Goal: Task Accomplishment & Management: Manage account settings

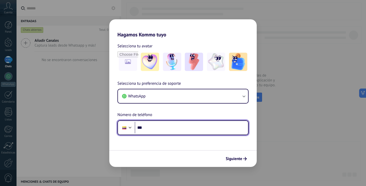
click at [184, 125] on input "***" at bounding box center [191, 128] width 113 height 12
type input "**********"
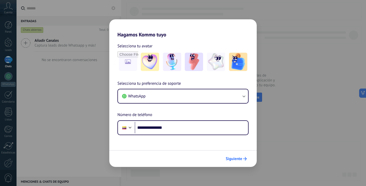
click at [229, 157] on span "Siguiente" at bounding box center [234, 159] width 17 height 4
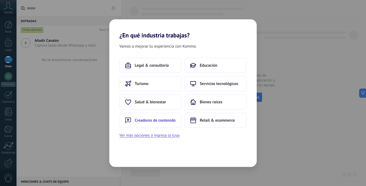
click at [163, 122] on span "Creadores de contenido" at bounding box center [155, 120] width 41 height 5
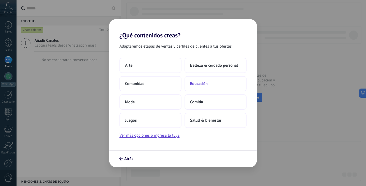
click at [198, 82] on span "Educación" at bounding box center [199, 83] width 18 height 5
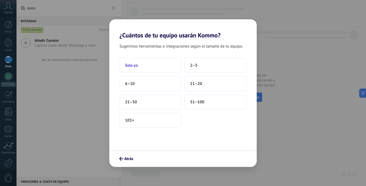
click at [160, 66] on button "Solo yo" at bounding box center [150, 65] width 62 height 15
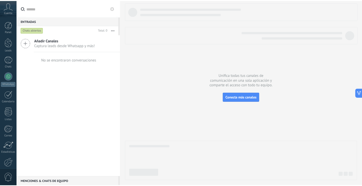
scroll to position [26, 0]
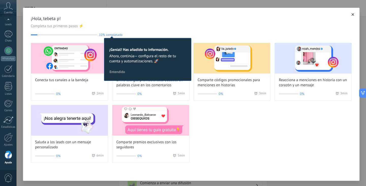
click at [351, 15] on icon "button" at bounding box center [352, 14] width 3 height 3
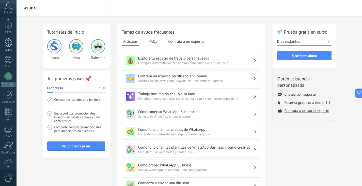
click at [6, 45] on div at bounding box center [9, 42] width 8 height 9
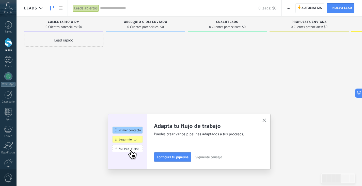
drag, startPoint x: 265, startPoint y: 119, endPoint x: 250, endPoint y: 108, distance: 18.4
click at [265, 119] on icon "button" at bounding box center [264, 120] width 4 height 4
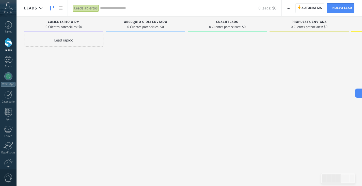
click at [286, 9] on button "button" at bounding box center [288, 8] width 7 height 10
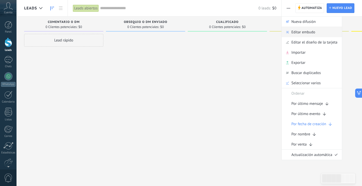
click at [301, 32] on span "Editar embudo" at bounding box center [303, 32] width 24 height 10
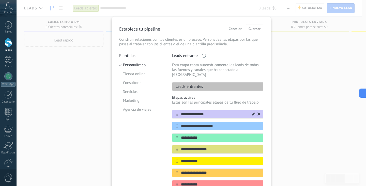
click at [209, 112] on input "**********" at bounding box center [215, 114] width 74 height 5
type input "*"
drag, startPoint x: 208, startPoint y: 109, endPoint x: 174, endPoint y: 114, distance: 34.0
click at [176, 114] on div "**********" at bounding box center [217, 149] width 91 height 79
type input "*****"
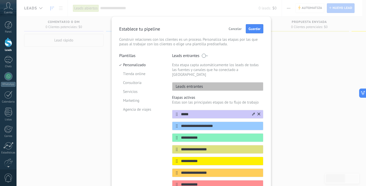
drag, startPoint x: 228, startPoint y: 122, endPoint x: 191, endPoint y: 107, distance: 39.6
click at [194, 123] on input "**********" at bounding box center [220, 125] width 85 height 5
click at [223, 123] on input "**********" at bounding box center [215, 125] width 74 height 5
drag, startPoint x: 223, startPoint y: 122, endPoint x: 171, endPoint y: 123, distance: 51.6
click at [173, 124] on div "**********" at bounding box center [217, 125] width 91 height 9
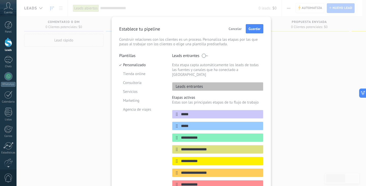
type input "*****"
drag, startPoint x: 204, startPoint y: 132, endPoint x: 173, endPoint y: 132, distance: 31.2
click at [174, 134] on div "**********" at bounding box center [217, 137] width 91 height 9
type input "*"
type input "**********"
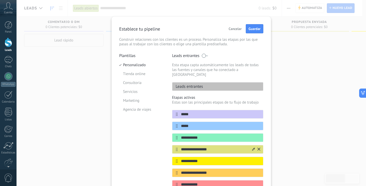
click at [259, 147] on button at bounding box center [258, 149] width 3 height 5
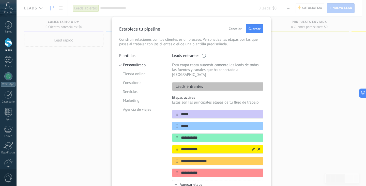
click at [258, 147] on icon at bounding box center [258, 148] width 3 height 3
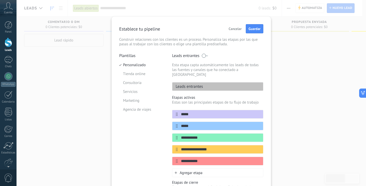
click at [0, 0] on icon at bounding box center [0, 0] width 0 height 0
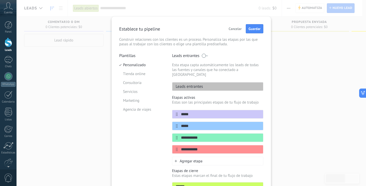
click at [0, 0] on icon at bounding box center [0, 0] width 0 height 0
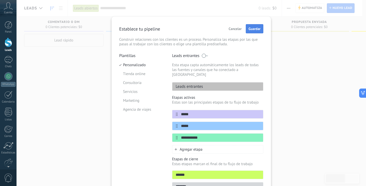
click at [250, 31] on button "Guardar" at bounding box center [255, 28] width 18 height 9
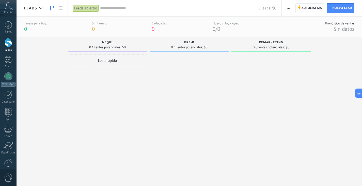
click at [313, 6] on span "Automatiza" at bounding box center [312, 8] width 21 height 9
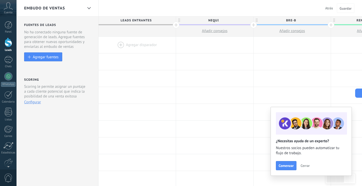
click at [123, 44] on div at bounding box center [137, 45] width 77 height 17
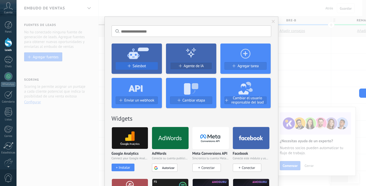
click at [144, 65] on span "Salesbot" at bounding box center [139, 66] width 13 height 4
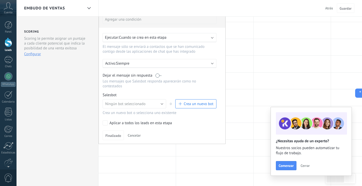
scroll to position [51, 0]
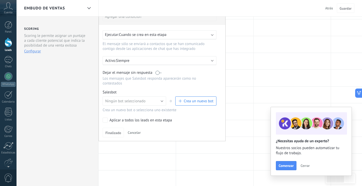
drag, startPoint x: 153, startPoint y: 107, endPoint x: 155, endPoint y: 96, distance: 11.6
click at [153, 105] on div "Ningún bot seleccionado Ningún bot seleccionado o Crea un nuevo bot" at bounding box center [160, 102] width 114 height 12
click at [158, 100] on button "Ningún bot seleccionado" at bounding box center [135, 100] width 64 height 9
click at [161, 103] on span "Ningún bot seleccionado" at bounding box center [132, 101] width 65 height 5
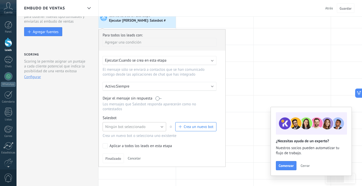
scroll to position [0, 0]
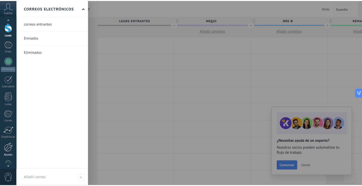
scroll to position [16, 0]
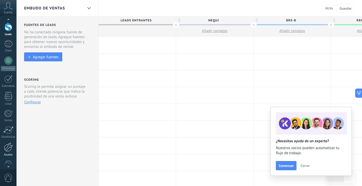
click at [10, 146] on div at bounding box center [8, 147] width 9 height 9
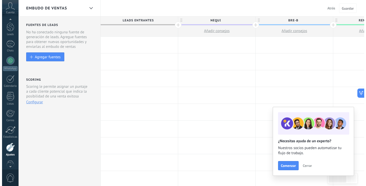
scroll to position [26, 0]
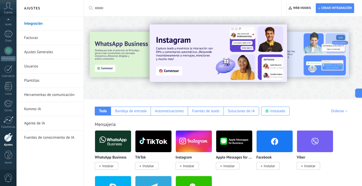
click at [56, 96] on link "Herramientas de comunicación" at bounding box center [51, 95] width 54 height 14
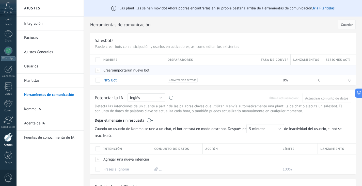
click at [124, 71] on span "importar" at bounding box center [121, 70] width 14 height 5
click at [0, 0] on input "importar un nuevo bot" at bounding box center [0, 0] width 0 height 0
click at [128, 72] on span "importar" at bounding box center [121, 70] width 14 height 5
click at [0, 0] on input "importar un nuevo bot" at bounding box center [0, 0] width 0 height 0
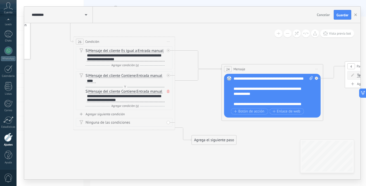
drag, startPoint x: 196, startPoint y: 72, endPoint x: 166, endPoint y: 57, distance: 34.0
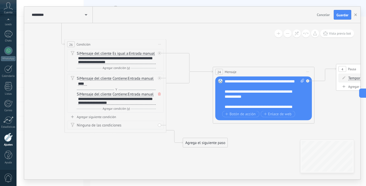
drag, startPoint x: 274, startPoint y: 139, endPoint x: 264, endPoint y: 143, distance: 11.3
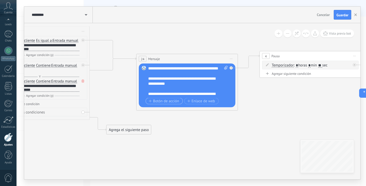
drag, startPoint x: 246, startPoint y: 144, endPoint x: 170, endPoint y: 102, distance: 86.5
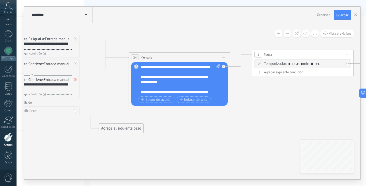
click at [171, 88] on div "**********" at bounding box center [180, 79] width 80 height 30
click at [314, 65] on input "**" at bounding box center [312, 64] width 4 height 4
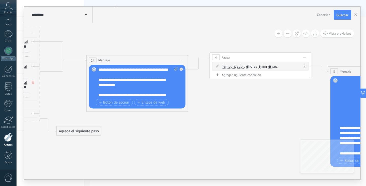
drag, startPoint x: 288, startPoint y: 101, endPoint x: 225, endPoint y: 96, distance: 62.7
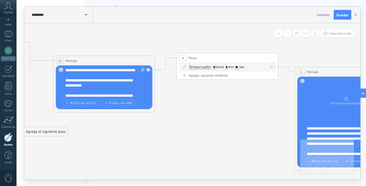
drag, startPoint x: 244, startPoint y: 66, endPoint x: 251, endPoint y: 75, distance: 11.6
click at [239, 66] on input "**" at bounding box center [237, 67] width 4 height 4
type input "*"
type input "**"
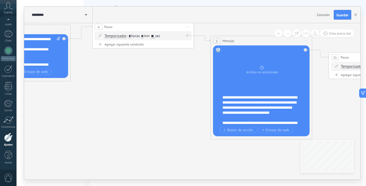
drag, startPoint x: 242, startPoint y: 107, endPoint x: 161, endPoint y: 80, distance: 85.0
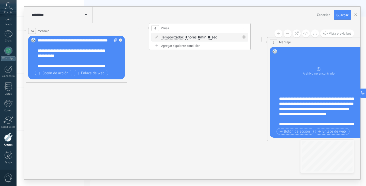
drag, startPoint x: 168, startPoint y: 121, endPoint x: 172, endPoint y: 107, distance: 13.9
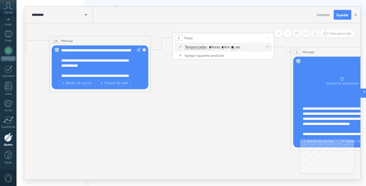
drag, startPoint x: 141, startPoint y: 97, endPoint x: 154, endPoint y: 93, distance: 13.4
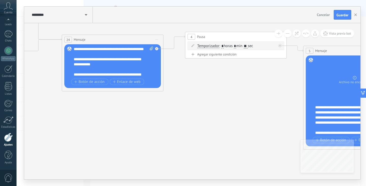
click at [105, 71] on div "**********" at bounding box center [114, 61] width 80 height 30
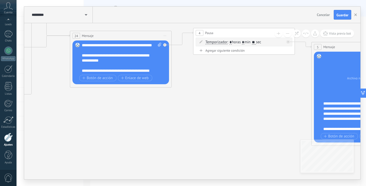
drag, startPoint x: 170, startPoint y: 101, endPoint x: 222, endPoint y: 106, distance: 51.4
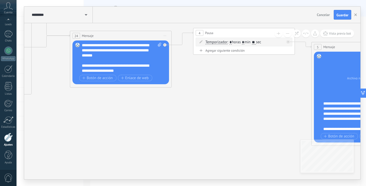
scroll to position [30, 0]
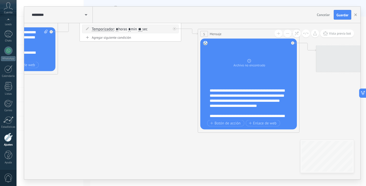
drag, startPoint x: 178, startPoint y: 91, endPoint x: 98, endPoint y: 95, distance: 80.6
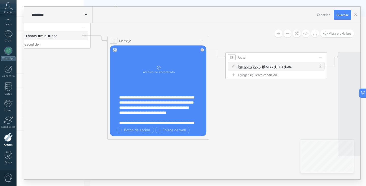
drag, startPoint x: 103, startPoint y: 111, endPoint x: 83, endPoint y: 121, distance: 22.7
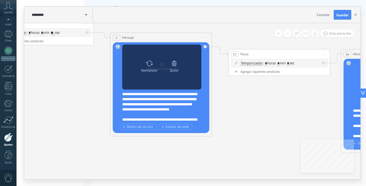
click at [150, 67] on div at bounding box center [149, 63] width 7 height 10
click input "Subir" at bounding box center [0, 0] width 0 height 0
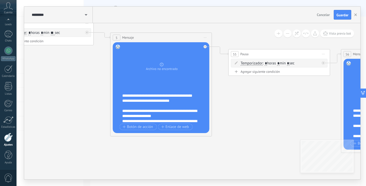
scroll to position [0, 0]
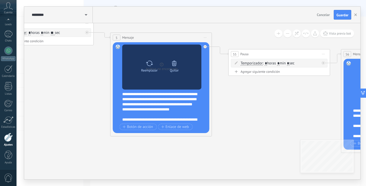
click at [153, 66] on div "Reemplazar" at bounding box center [149, 65] width 21 height 14
click input "Subir" at bounding box center [0, 0] width 0 height 0
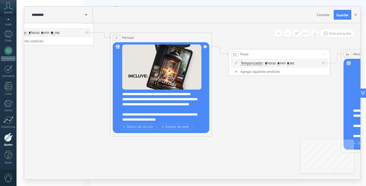
scroll to position [107, 0]
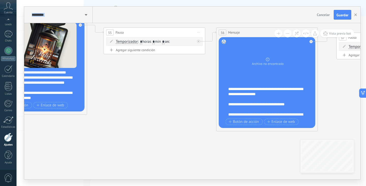
drag, startPoint x: 259, startPoint y: 124, endPoint x: 132, endPoint y: 101, distance: 129.4
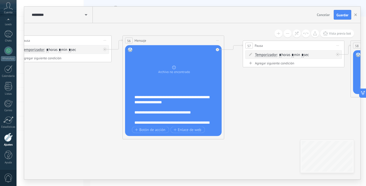
drag, startPoint x: 191, startPoint y: 141, endPoint x: 101, endPoint y: 151, distance: 90.7
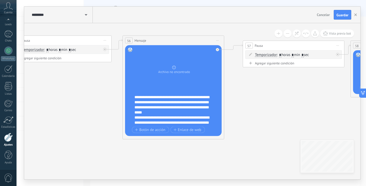
drag, startPoint x: 177, startPoint y: 110, endPoint x: 181, endPoint y: 111, distance: 4.2
click at [177, 110] on div "**********" at bounding box center [176, 110] width 84 height 30
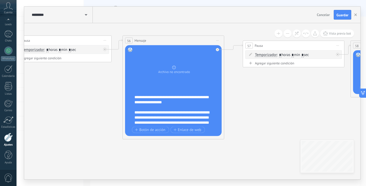
scroll to position [61, 0]
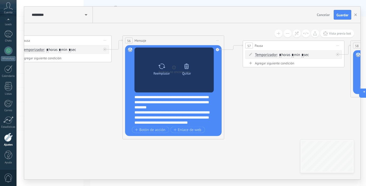
click at [165, 70] on div "Reemplazar" at bounding box center [161, 68] width 21 height 14
click input "Subir" at bounding box center [0, 0] width 0 height 0
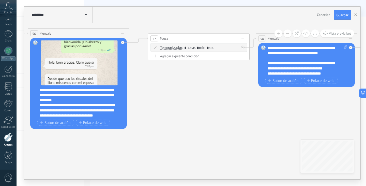
drag, startPoint x: 253, startPoint y: 120, endPoint x: 161, endPoint y: 113, distance: 91.5
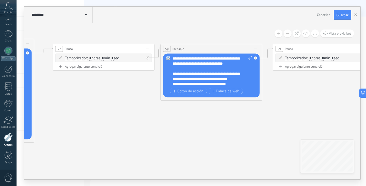
drag, startPoint x: 239, startPoint y: 125, endPoint x: 150, endPoint y: 134, distance: 89.4
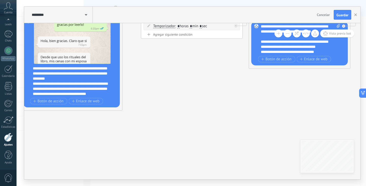
drag, startPoint x: 97, startPoint y: 89, endPoint x: 186, endPoint y: 98, distance: 89.6
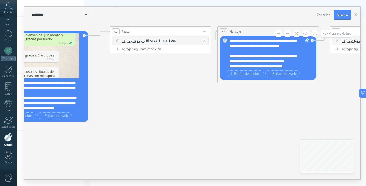
drag, startPoint x: 209, startPoint y: 117, endPoint x: 181, endPoint y: 121, distance: 28.0
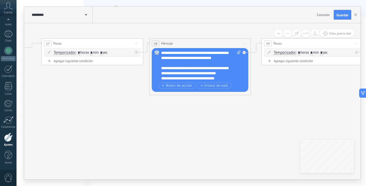
drag, startPoint x: 158, startPoint y: 129, endPoint x: 126, endPoint y: 116, distance: 34.0
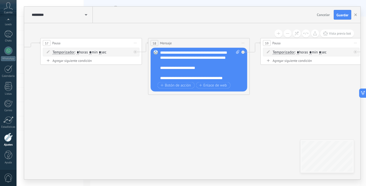
scroll to position [66, 0]
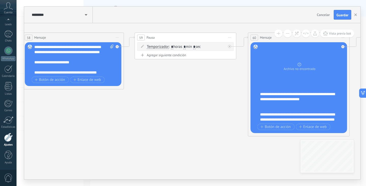
drag, startPoint x: 272, startPoint y: 91, endPoint x: 155, endPoint y: 82, distance: 118.0
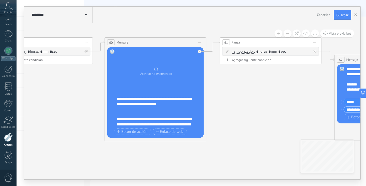
drag, startPoint x: 200, startPoint y: 120, endPoint x: 73, endPoint y: 127, distance: 127.2
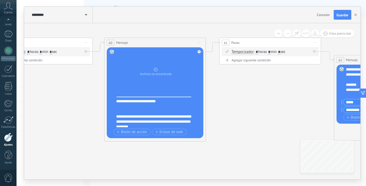
scroll to position [5, 0]
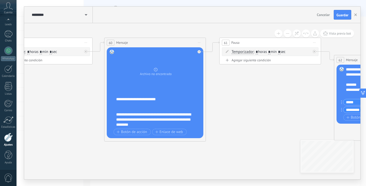
drag, startPoint x: 68, startPoint y: 100, endPoint x: 139, endPoint y: 98, distance: 71.1
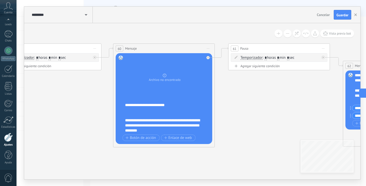
drag, startPoint x: 139, startPoint y: 98, endPoint x: 77, endPoint y: 105, distance: 62.6
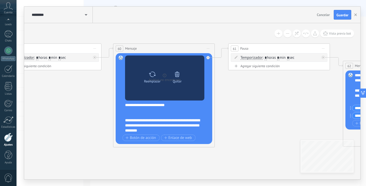
click at [157, 81] on div "Reemplazar" at bounding box center [152, 81] width 17 height 4
click input "Subir" at bounding box center [0, 0] width 0 height 0
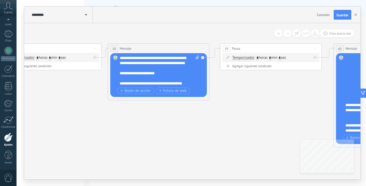
scroll to position [66, 0]
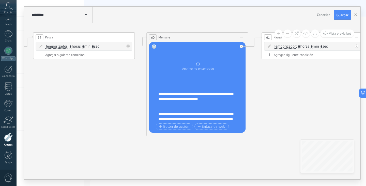
drag, startPoint x: 252, startPoint y: 100, endPoint x: 65, endPoint y: 89, distance: 187.3
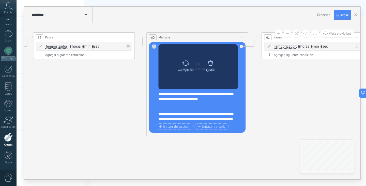
click at [180, 68] on div "Reemplazar" at bounding box center [185, 70] width 17 height 4
click input "Subir" at bounding box center [0, 0] width 0 height 0
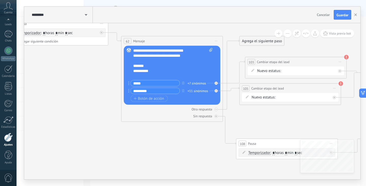
drag, startPoint x: 290, startPoint y: 101, endPoint x: 54, endPoint y: 70, distance: 237.7
click at [38, 80] on icon at bounding box center [185, 90] width 3077 height 586
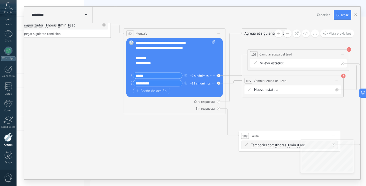
drag, startPoint x: 160, startPoint y: 63, endPoint x: 158, endPoint y: 64, distance: 2.8
click at [160, 64] on div "**********" at bounding box center [176, 55] width 80 height 30
click at [156, 63] on div "**********" at bounding box center [176, 55] width 80 height 30
drag, startPoint x: 160, startPoint y: 62, endPoint x: 157, endPoint y: 68, distance: 6.9
click at [150, 66] on div "**********" at bounding box center [176, 55] width 80 height 30
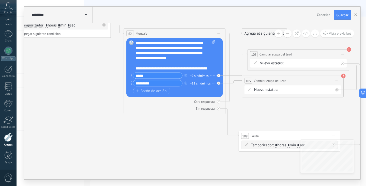
scroll to position [30, 0]
drag, startPoint x: 162, startPoint y: 82, endPoint x: 155, endPoint y: 82, distance: 7.1
click at [162, 82] on input "*********" at bounding box center [157, 83] width 49 height 6
drag, startPoint x: 132, startPoint y: 81, endPoint x: 144, endPoint y: 82, distance: 11.9
click at [134, 82] on div "*********" at bounding box center [157, 83] width 52 height 6
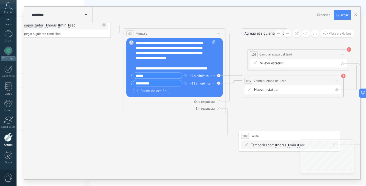
click at [147, 82] on input "*********" at bounding box center [157, 83] width 49 height 6
drag, startPoint x: 138, startPoint y: 83, endPoint x: 143, endPoint y: 83, distance: 4.1
click at [142, 83] on input "*********" at bounding box center [157, 83] width 49 height 6
drag, startPoint x: 152, startPoint y: 83, endPoint x: 178, endPoint y: 81, distance: 26.5
click at [154, 83] on input "*********" at bounding box center [157, 83] width 49 height 6
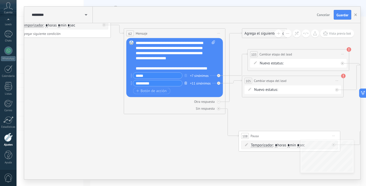
click at [183, 83] on button "button" at bounding box center [186, 83] width 6 height 6
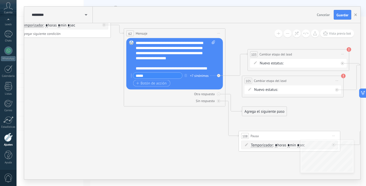
click at [160, 83] on span "Botón de acción" at bounding box center [151, 83] width 30 height 4
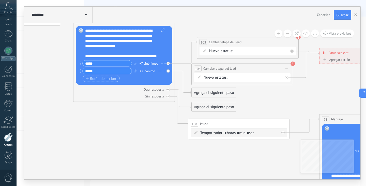
type input "*****"
click at [229, 78] on div "NEQUI Bre-B REMARKETING Ganado Perdido" at bounding box center [229, 77] width 0 height 6
click at [0, 0] on div "NEQUI Bre-B REMARKETING Ganado Perdido" at bounding box center [0, 0] width 0 height 0
click at [0, 0] on label "Bre-B" at bounding box center [0, 0] width 0 height 0
click at [146, 69] on div "+ sinónimo" at bounding box center [146, 70] width 15 height 5
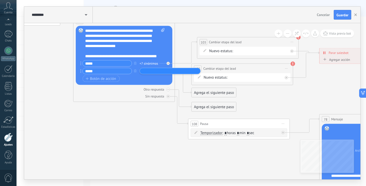
click at [163, 71] on input "text" at bounding box center [153, 70] width 25 height 3
type input "*****"
type input "***"
type input "****"
type input "******"
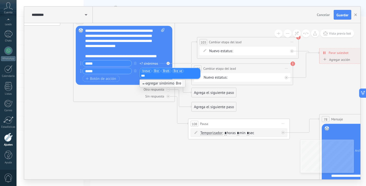
type input "****"
type input "******"
type input "*******"
type input "*"
type input "*****"
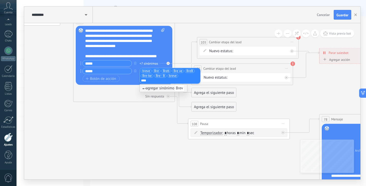
type input "*****"
type input "***"
type input "*"
type input "**"
click at [120, 96] on div "Sin respuesta" at bounding box center [124, 96] width 97 height 5
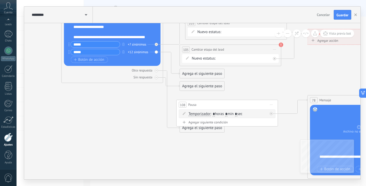
drag, startPoint x: 285, startPoint y: 100, endPoint x: 273, endPoint y: 81, distance: 22.5
click at [273, 81] on icon at bounding box center [125, 51] width 3077 height 586
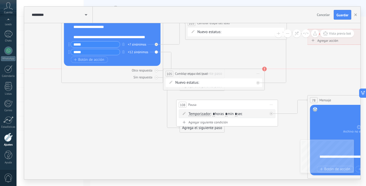
drag, startPoint x: 227, startPoint y: 49, endPoint x: 211, endPoint y: 72, distance: 28.8
click at [211, 73] on div "**********" at bounding box center [213, 73] width 101 height 9
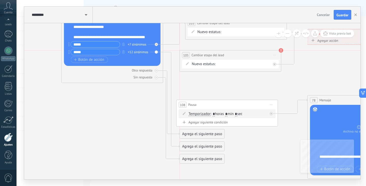
drag, startPoint x: 226, startPoint y: 71, endPoint x: 218, endPoint y: 64, distance: 10.1
click at [238, 53] on div "**********" at bounding box center [230, 54] width 101 height 9
drag, startPoint x: 212, startPoint y: 134, endPoint x: 214, endPoint y: 137, distance: 4.5
click at [214, 137] on div "Agrega el siguiente paso" at bounding box center [205, 138] width 44 height 8
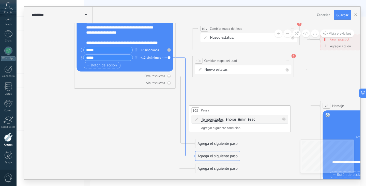
drag, startPoint x: 172, startPoint y: 62, endPoint x: 191, endPoint y: 83, distance: 27.5
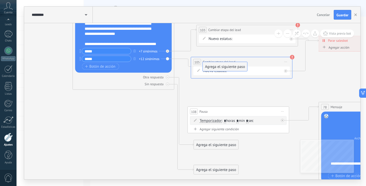
drag, startPoint x: 208, startPoint y: 154, endPoint x: 209, endPoint y: 64, distance: 90.2
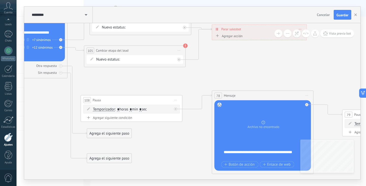
drag, startPoint x: 302, startPoint y: 101, endPoint x: 240, endPoint y: 79, distance: 66.0
click at [217, 71] on icon at bounding box center [29, 46] width 3077 height 586
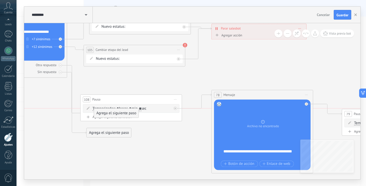
drag, startPoint x: 103, startPoint y: 156, endPoint x: 112, endPoint y: 108, distance: 49.1
click at [112, 109] on div "Agrega el siguiente paso" at bounding box center [116, 113] width 44 height 8
click at [112, 108] on span "Temporizador" at bounding box center [103, 108] width 22 height 4
click at [112, 108] on button "Temporizador" at bounding box center [122, 108] width 64 height 9
click at [146, 132] on icon at bounding box center [29, 45] width 3077 height 586
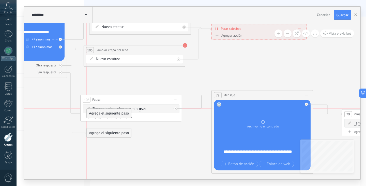
drag, startPoint x: 113, startPoint y: 147, endPoint x: 114, endPoint y: 118, distance: 29.7
click at [114, 118] on div "Agrega el siguiente paso Mensaje Mensaje Mensaje Reacción Comentario Enviar men…" at bounding box center [108, 113] width 45 height 10
drag, startPoint x: 116, startPoint y: 144, endPoint x: 155, endPoint y: 100, distance: 59.2
click at [155, 100] on div "Agrega el siguiente paso" at bounding box center [148, 99] width 44 height 8
drag, startPoint x: 155, startPoint y: 131, endPoint x: 95, endPoint y: 161, distance: 67.1
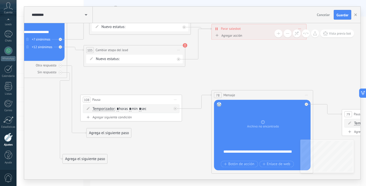
click at [93, 161] on div "Agrega el siguiente paso" at bounding box center [85, 158] width 44 height 8
drag, startPoint x: 127, startPoint y: 150, endPoint x: 113, endPoint y: 155, distance: 15.1
click at [115, 155] on icon at bounding box center [29, 46] width 3077 height 586
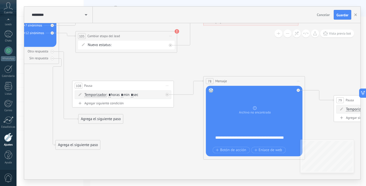
drag, startPoint x: 137, startPoint y: 152, endPoint x: 116, endPoint y: 103, distance: 53.7
click at [145, 115] on icon at bounding box center [21, 32] width 3077 height 586
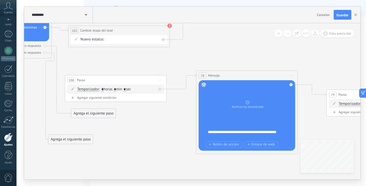
click at [108, 85] on div "Temporizador Temporizador Temporizador Temporizador : * horas * min * sec : Lu …" at bounding box center [115, 89] width 97 height 9
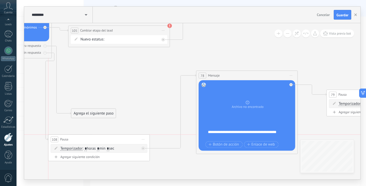
drag, startPoint x: 112, startPoint y: 80, endPoint x: 96, endPoint y: 138, distance: 60.6
click at [96, 138] on div "108 Pausa ***** Iniciar vista previa aquí Cambiar nombre Duplicar [GEOGRAPHIC_D…" at bounding box center [98, 138] width 101 height 9
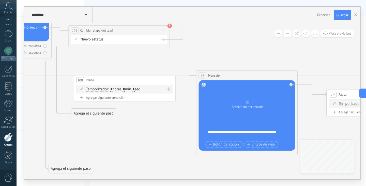
drag, startPoint x: 96, startPoint y: 138, endPoint x: 122, endPoint y: 79, distance: 64.8
click at [122, 79] on div "108 Pausa ***** Iniciar vista previa aquí Cambiar nombre Duplicar [GEOGRAPHIC_D…" at bounding box center [124, 79] width 101 height 9
drag, startPoint x: 80, startPoint y: 166, endPoint x: 106, endPoint y: 86, distance: 84.2
click at [106, 86] on div "Agrega el siguiente paso" at bounding box center [96, 88] width 44 height 8
drag, startPoint x: 101, startPoint y: 127, endPoint x: 135, endPoint y: 91, distance: 49.3
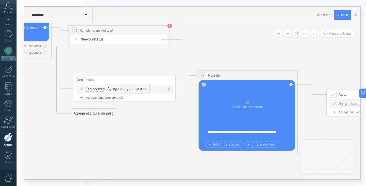
click at [135, 91] on div "Agrega el siguiente paso" at bounding box center [127, 88] width 44 height 8
drag, startPoint x: 103, startPoint y: 101, endPoint x: 98, endPoint y: 102, distance: 5.1
click at [99, 100] on div "Agrega el siguiente paso" at bounding box center [98, 99] width 44 height 8
drag, startPoint x: 90, startPoint y: 102, endPoint x: 100, endPoint y: 82, distance: 23.2
click at [99, 81] on div "Agrega el siguiente paso" at bounding box center [93, 80] width 44 height 8
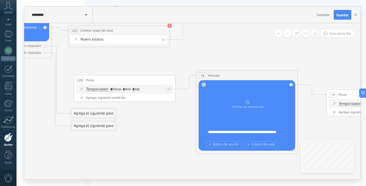
click at [168, 77] on span "Iniciar vista previa aquí Cambiar nombre Duplicar [GEOGRAPHIC_DATA]" at bounding box center [169, 79] width 8 height 7
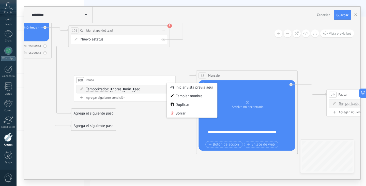
drag, startPoint x: 159, startPoint y: 132, endPoint x: 156, endPoint y: 133, distance: 3.0
click at [159, 132] on icon at bounding box center [14, 26] width 3077 height 586
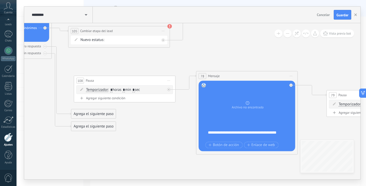
click at [104, 127] on div "Agrega el siguiente paso" at bounding box center [93, 126] width 44 height 8
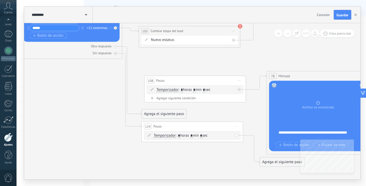
click at [174, 115] on div "Agrega el siguiente paso" at bounding box center [164, 113] width 44 height 8
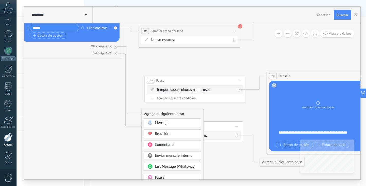
click at [221, 153] on icon at bounding box center [84, 27] width 3077 height 586
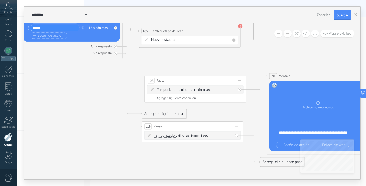
click at [235, 125] on span "Iniciar vista previa aquí Cambiar nombre Duplicar [GEOGRAPHIC_DATA]" at bounding box center [237, 125] width 8 height 7
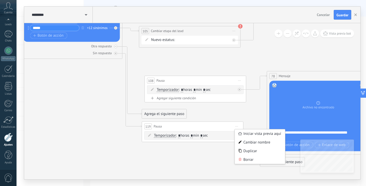
click at [219, 126] on div "119 Pausa ***** Iniciar vista previa aquí Cambiar nombre Duplicar [GEOGRAPHIC_D…" at bounding box center [192, 125] width 101 height 9
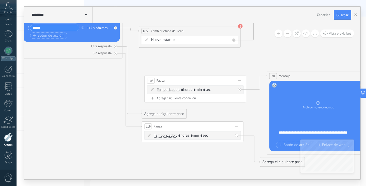
drag, startPoint x: 175, startPoint y: 126, endPoint x: 172, endPoint y: 98, distance: 28.1
click at [175, 125] on div "119 Pausa ***** Iniciar vista previa aquí Cambiar nombre Duplicar [GEOGRAPHIC_D…" at bounding box center [192, 125] width 101 height 9
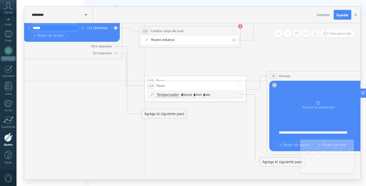
drag, startPoint x: 172, startPoint y: 98, endPoint x: 180, endPoint y: 82, distance: 18.1
click at [180, 82] on div "119 Pausa ***** Iniciar vista previa aquí Cambiar nombre Duplicar [GEOGRAPHIC_D…" at bounding box center [195, 85] width 101 height 9
click at [238, 86] on icon at bounding box center [239, 85] width 3 height 1
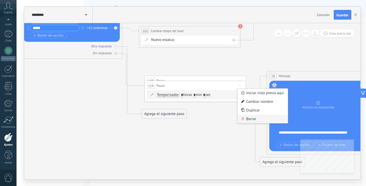
click at [252, 119] on div "Borrar" at bounding box center [263, 118] width 50 height 9
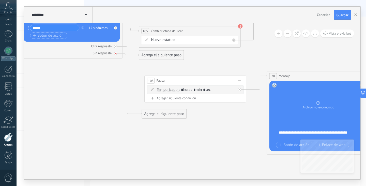
click at [0, 0] on icon at bounding box center [0, 0] width 0 height 0
drag, startPoint x: 117, startPoint y: 54, endPoint x: 164, endPoint y: 81, distance: 53.8
click at [117, 54] on div at bounding box center [115, 53] width 3 height 3
drag, startPoint x: 161, startPoint y: 55, endPoint x: 190, endPoint y: 92, distance: 46.7
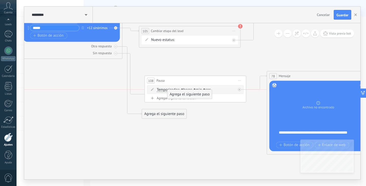
click at [190, 92] on div "Agrega el siguiente paso" at bounding box center [189, 94] width 44 height 8
drag, startPoint x: 177, startPoint y: 125, endPoint x: 179, endPoint y: 80, distance: 45.2
click at [179, 80] on div "Agrega el siguiente paso" at bounding box center [164, 80] width 44 height 8
drag, startPoint x: 173, startPoint y: 125, endPoint x: 200, endPoint y: 82, distance: 50.8
click at [200, 80] on div "Agrega el siguiente paso" at bounding box center [190, 80] width 44 height 8
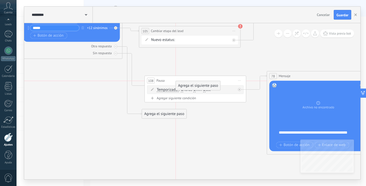
drag, startPoint x: 197, startPoint y: 107, endPoint x: 215, endPoint y: 88, distance: 26.3
click at [214, 88] on div "Agrega el siguiente paso" at bounding box center [198, 85] width 44 height 8
click at [211, 105] on div "Agrega el siguiente paso Mensaje Mensaje Mensaje Reacción Comentario Enviar men…" at bounding box center [198, 110] width 45 height 10
drag, startPoint x: 210, startPoint y: 107, endPoint x: 218, endPoint y: 87, distance: 21.4
click at [218, 90] on div "Agrega el siguiente paso" at bounding box center [201, 94] width 44 height 8
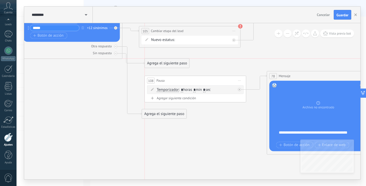
drag, startPoint x: 187, startPoint y: 133, endPoint x: 217, endPoint y: 93, distance: 50.0
click at [172, 67] on div "Agrega el siguiente paso" at bounding box center [167, 63] width 44 height 8
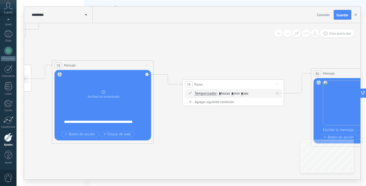
drag, startPoint x: 167, startPoint y: 122, endPoint x: 174, endPoint y: 130, distance: 10.8
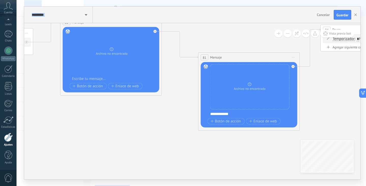
drag, startPoint x: 256, startPoint y: 130, endPoint x: 38, endPoint y: 72, distance: 225.6
click at [6, 70] on body ".abccls-1,.abccls-2{fill-rule:evenodd}.abccls-2{fill:#fff} .abfcls-1{fill:none}…" at bounding box center [183, 93] width 366 height 186
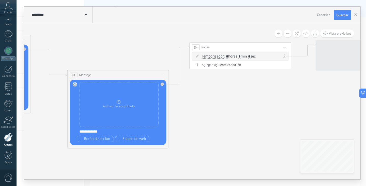
drag, startPoint x: 110, startPoint y: 106, endPoint x: 61, endPoint y: 144, distance: 61.4
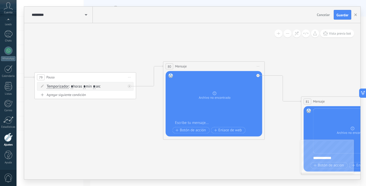
drag, startPoint x: 43, startPoint y: 124, endPoint x: 207, endPoint y: 139, distance: 163.8
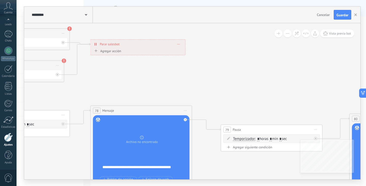
drag, startPoint x: 153, startPoint y: 135, endPoint x: 292, endPoint y: 173, distance: 144.4
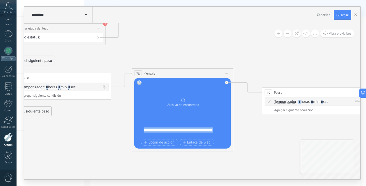
click at [329, 134] on div "**********" at bounding box center [192, 101] width 336 height 156
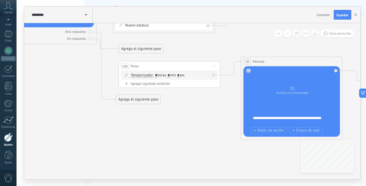
drag, startPoint x: 103, startPoint y: 125, endPoint x: 217, endPoint y: 115, distance: 114.5
click at [217, 115] on icon at bounding box center [58, 12] width 3077 height 586
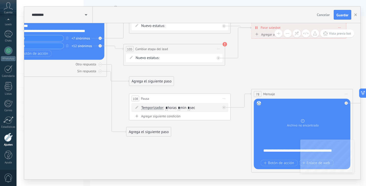
drag, startPoint x: 161, startPoint y: 152, endPoint x: 192, endPoint y: 161, distance: 32.3
click at [192, 161] on icon at bounding box center [69, 45] width 3077 height 586
click at [107, 72] on div "62 Mensaje ******* (a): Todos los contactos - canales seleccionados Todos los c…" at bounding box center [56, 34] width 102 height 86
click at [105, 71] on div "62 Mensaje ******* (a): Todos los contactos - canales seleccionados Todos los c…" at bounding box center [56, 34] width 102 height 86
drag, startPoint x: 101, startPoint y: 71, endPoint x: 96, endPoint y: 71, distance: 4.3
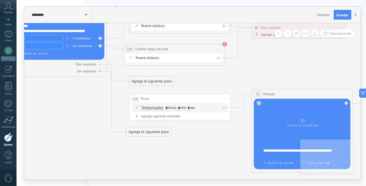
click at [96, 71] on div "Sin respuesta" at bounding box center [56, 71] width 97 height 5
click at [99, 70] on div at bounding box center [100, 71] width 3 height 3
click at [125, 72] on div "Agrega el siguiente paso" at bounding box center [146, 73] width 44 height 8
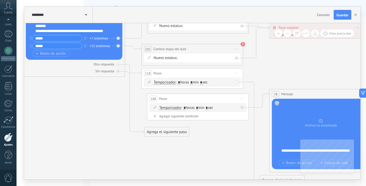
click at [236, 73] on span "Iniciar vista previa aquí Cambiar nombre Duplicar [GEOGRAPHIC_DATA]" at bounding box center [236, 72] width 8 height 7
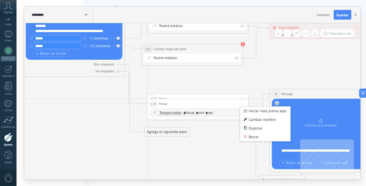
drag, startPoint x: 209, startPoint y: 70, endPoint x: 217, endPoint y: 99, distance: 30.8
click at [217, 99] on div "118 Pausa ***** Iniciar vista previa aquí Cambiar nombre Duplicar [GEOGRAPHIC_D…" at bounding box center [197, 103] width 101 height 9
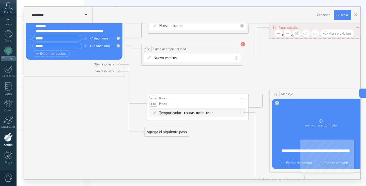
click at [210, 74] on icon at bounding box center [87, 32] width 3077 height 560
click at [240, 102] on span "Iniciar vista previa aquí Cambiar nombre Duplicar [GEOGRAPHIC_DATA]" at bounding box center [242, 103] width 8 height 7
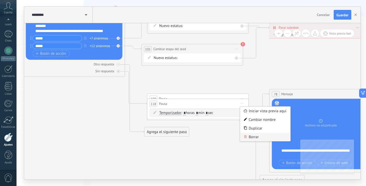
click at [255, 136] on div "Borrar" at bounding box center [265, 136] width 50 height 9
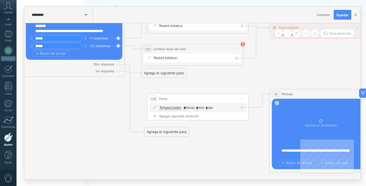
drag, startPoint x: 205, startPoint y: 100, endPoint x: 184, endPoint y: 81, distance: 28.6
click at [186, 94] on div "108 Pausa ***** Iniciar vista previa aquí Cambiar nombre Duplicar [GEOGRAPHIC_D…" at bounding box center [197, 98] width 101 height 9
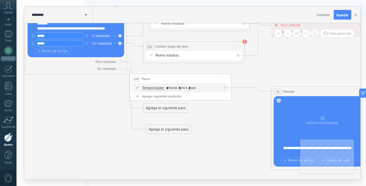
click at [206, 101] on icon at bounding box center [89, 29] width 3077 height 560
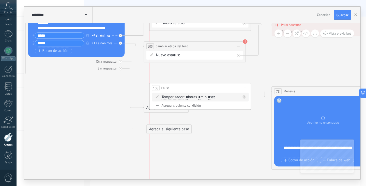
drag, startPoint x: 191, startPoint y: 79, endPoint x: 210, endPoint y: 89, distance: 21.0
click at [210, 89] on div "108 Pausa ***** Iniciar vista previa aquí Cambiar nombre Duplicar [GEOGRAPHIC_D…" at bounding box center [200, 87] width 101 height 9
click at [180, 114] on div "Agrega el siguiente paso" at bounding box center [166, 117] width 44 height 8
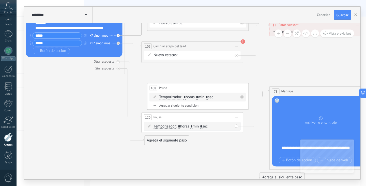
click at [235, 115] on span "Iniciar vista previa aquí Cambiar nombre Duplicar [GEOGRAPHIC_DATA]" at bounding box center [236, 116] width 8 height 7
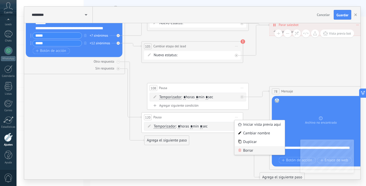
click at [250, 150] on div "Borrar" at bounding box center [259, 150] width 50 height 9
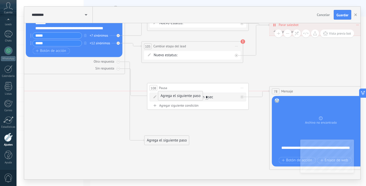
drag, startPoint x: 176, startPoint y: 72, endPoint x: 193, endPoint y: 98, distance: 30.5
click at [193, 98] on div "Agrega el siguiente paso" at bounding box center [180, 95] width 44 height 8
drag, startPoint x: 192, startPoint y: 115, endPoint x: 194, endPoint y: 107, distance: 7.8
click at [193, 113] on div "Agrega el siguiente paso" at bounding box center [180, 117] width 44 height 8
click at [199, 92] on div "108 Pausa ***** Iniciar vista previa aquí Cambiar nombre Duplicar [GEOGRAPHIC_D…" at bounding box center [197, 87] width 101 height 9
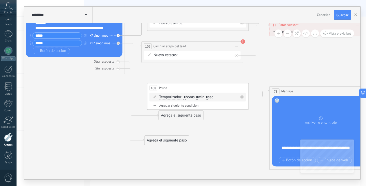
click at [216, 107] on div "Agregar siguiente condición" at bounding box center [198, 105] width 97 height 4
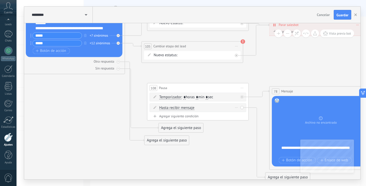
click at [237, 108] on div "Borrar" at bounding box center [237, 107] width 6 height 7
click at [240, 112] on div "Borrar" at bounding box center [244, 114] width 23 height 9
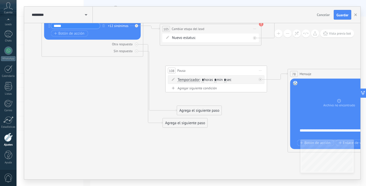
drag, startPoint x: 263, startPoint y: 78, endPoint x: 284, endPoint y: 60, distance: 28.1
click at [284, 60] on icon at bounding box center [105, 11] width 3077 height 560
drag, startPoint x: 195, startPoint y: 111, endPoint x: 199, endPoint y: 80, distance: 30.9
click at [199, 80] on div "Agrega el siguiente paso" at bounding box center [204, 78] width 44 height 8
drag, startPoint x: 211, startPoint y: 102, endPoint x: 208, endPoint y: 80, distance: 22.9
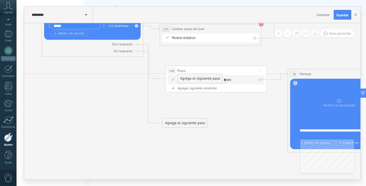
click at [208, 80] on div "Agrega el siguiente paso" at bounding box center [200, 78] width 44 height 8
drag, startPoint x: 198, startPoint y: 97, endPoint x: 170, endPoint y: 69, distance: 39.9
click at [170, 69] on div "Agrega el siguiente paso" at bounding box center [172, 70] width 44 height 8
click at [176, 74] on div "108 Pausa ***** Iniciar vista previa aquí Cambiar nombre Duplicar [GEOGRAPHIC_D…" at bounding box center [216, 70] width 101 height 9
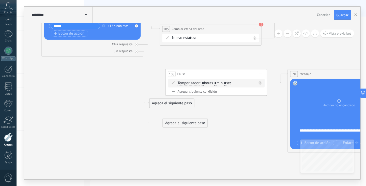
click at [181, 81] on span "Temporizador" at bounding box center [189, 83] width 22 height 4
click at [181, 81] on button "Temporizador" at bounding box center [207, 82] width 64 height 9
drag, startPoint x: 204, startPoint y: 101, endPoint x: 205, endPoint y: 97, distance: 4.1
click at [205, 97] on icon at bounding box center [105, 11] width 3077 height 560
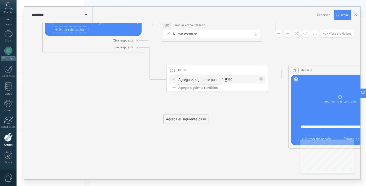
drag, startPoint x: 190, startPoint y: 101, endPoint x: 216, endPoint y: 81, distance: 32.3
click at [216, 81] on div "Agrega el siguiente paso" at bounding box center [198, 79] width 44 height 8
drag, startPoint x: 211, startPoint y: 99, endPoint x: 202, endPoint y: 101, distance: 8.9
click at [202, 101] on div "Agrega el siguiente paso" at bounding box center [188, 99] width 44 height 8
drag, startPoint x: 201, startPoint y: 98, endPoint x: 113, endPoint y: 94, distance: 87.7
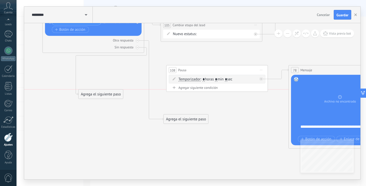
click at [113, 94] on div "Agrega el siguiente paso" at bounding box center [100, 94] width 44 height 8
drag, startPoint x: 116, startPoint y: 90, endPoint x: 109, endPoint y: 93, distance: 7.4
drag, startPoint x: 109, startPoint y: 93, endPoint x: 234, endPoint y: 109, distance: 126.5
click at [234, 109] on icon at bounding box center [106, 8] width 3077 height 560
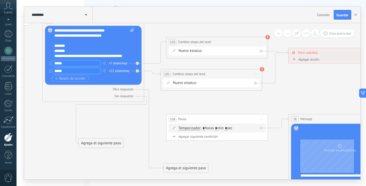
click at [111, 142] on div "Agrega el siguiente paso" at bounding box center [101, 143] width 44 height 8
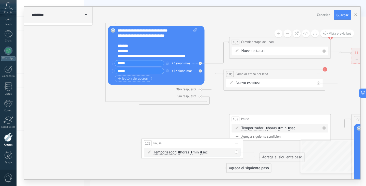
click at [193, 151] on input "*" at bounding box center [191, 152] width 2 height 4
type input "*"
click at [198, 128] on icon at bounding box center [169, 56] width 3077 height 560
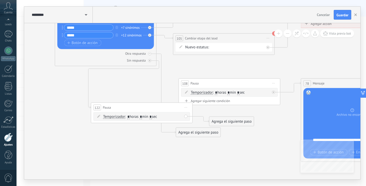
drag, startPoint x: 265, startPoint y: 167, endPoint x: 218, endPoint y: 133, distance: 58.2
click at [229, 136] on icon at bounding box center [118, 21] width 3077 height 560
drag, startPoint x: 213, startPoint y: 133, endPoint x: 230, endPoint y: 69, distance: 66.6
click at [230, 69] on div "Agrega el siguiente paso" at bounding box center [214, 68] width 44 height 8
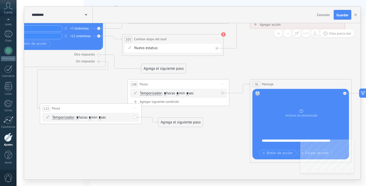
drag, startPoint x: 225, startPoint y: 144, endPoint x: 217, endPoint y: 145, distance: 8.4
click at [217, 145] on icon at bounding box center [67, 22] width 3077 height 560
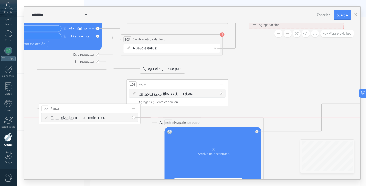
drag, startPoint x: 276, startPoint y: 84, endPoint x: 189, endPoint y: 121, distance: 94.2
click at [189, 121] on div "78 Mensaje ******* (a): Todos los contactos - canales seleccionados Todos los c…" at bounding box center [212, 122] width 101 height 9
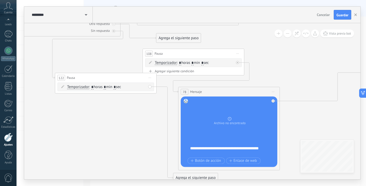
drag, startPoint x: 277, startPoint y: 106, endPoint x: 301, endPoint y: 69, distance: 44.8
click at [304, 64] on icon at bounding box center [82, 4] width 3077 height 586
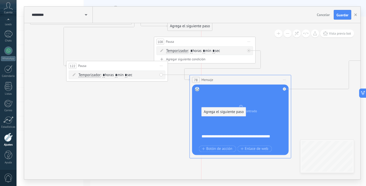
drag, startPoint x: 219, startPoint y: 166, endPoint x: 239, endPoint y: 107, distance: 61.9
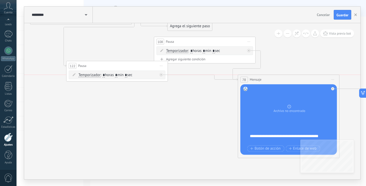
drag, startPoint x: 252, startPoint y: 80, endPoint x: 272, endPoint y: 65, distance: 25.0
click at [300, 78] on div "78 Mensaje ******* (a): Todos los contactos - canales seleccionados Todos los c…" at bounding box center [288, 79] width 101 height 9
click at [249, 42] on span "Iniciar vista previa aquí Cambiar nombre Duplicar [GEOGRAPHIC_DATA]" at bounding box center [249, 41] width 8 height 7
click at [274, 72] on div "Borrar" at bounding box center [272, 74] width 50 height 9
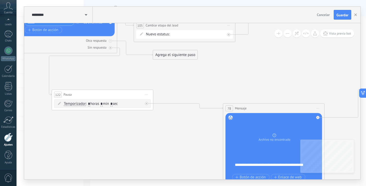
drag, startPoint x: 129, startPoint y: 141, endPoint x: 116, endPoint y: 109, distance: 33.8
click at [184, 145] on icon at bounding box center [79, 21] width 3077 height 586
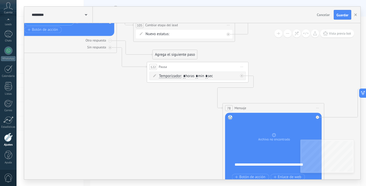
drag, startPoint x: 116, startPoint y: 94, endPoint x: 209, endPoint y: 65, distance: 97.7
click at [212, 67] on div "122 Pausa ***** Iniciar vista previa aquí Cambiar nombre Duplicar [GEOGRAPHIC_D…" at bounding box center [197, 66] width 101 height 9
drag, startPoint x: 189, startPoint y: 53, endPoint x: 154, endPoint y: 104, distance: 62.0
click at [145, 103] on div "Agrega el siguiente paso" at bounding box center [128, 104] width 44 height 8
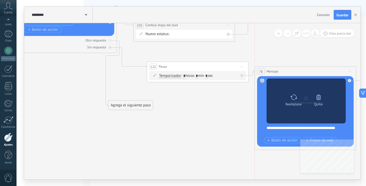
drag, startPoint x: 286, startPoint y: 91, endPoint x: 273, endPoint y: 97, distance: 14.4
click at [312, 69] on div "78 Mensaje ******* (a): Todos los contactos - canales seleccionados Todos los c…" at bounding box center [305, 71] width 101 height 9
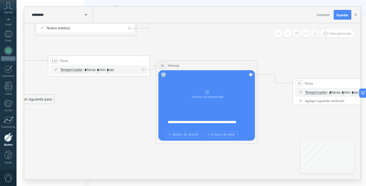
drag, startPoint x: 209, startPoint y: 131, endPoint x: 111, endPoint y: 125, distance: 98.7
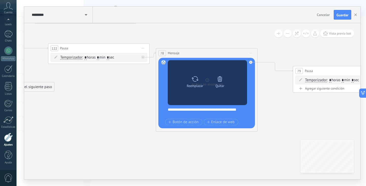
click at [194, 84] on div "Reemplazar" at bounding box center [195, 86] width 17 height 4
click input "Subir" at bounding box center [0, 0] width 0 height 0
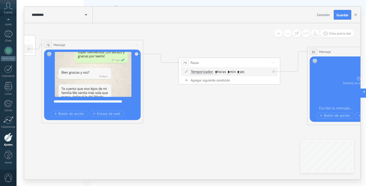
drag, startPoint x: 280, startPoint y: 113, endPoint x: 215, endPoint y: 110, distance: 65.1
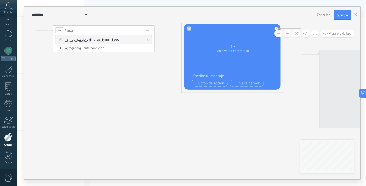
drag, startPoint x: 116, startPoint y: 95, endPoint x: 105, endPoint y: 93, distance: 11.0
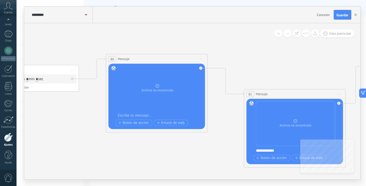
drag, startPoint x: 122, startPoint y: 161, endPoint x: 140, endPoint y: 141, distance: 27.2
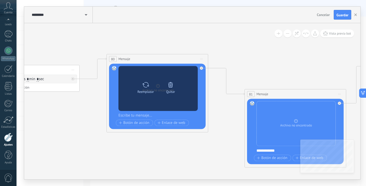
click at [142, 90] on div "Reemplazar" at bounding box center [145, 92] width 17 height 4
click input "Subir" at bounding box center [0, 0] width 0 height 0
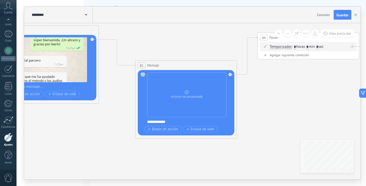
drag, startPoint x: 209, startPoint y: 152, endPoint x: 124, endPoint y: 111, distance: 93.8
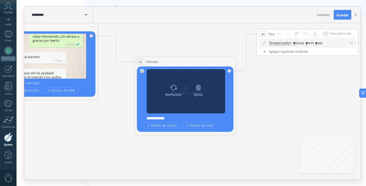
click at [179, 90] on div "Reemplazar" at bounding box center [173, 89] width 21 height 14
click input "Subir" at bounding box center [0, 0] width 0 height 0
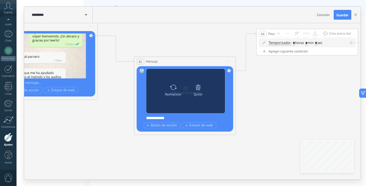
click at [177, 88] on div "Reemplazar" at bounding box center [173, 89] width 21 height 14
click input "Subir" at bounding box center [0, 0] width 0 height 0
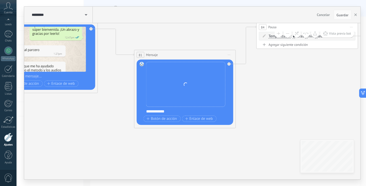
click at [171, 109] on div "**********" at bounding box center [188, 111] width 84 height 5
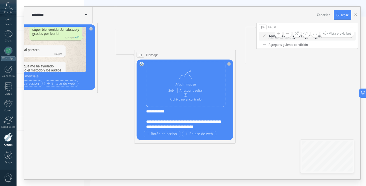
click at [169, 127] on div "**********" at bounding box center [183, 124] width 75 height 10
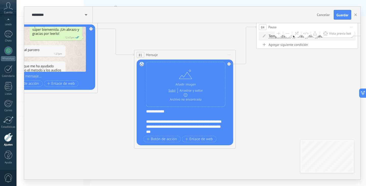
click at [182, 129] on div "**********" at bounding box center [183, 126] width 75 height 15
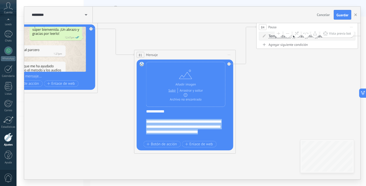
drag, startPoint x: 161, startPoint y: 137, endPoint x: 146, endPoint y: 122, distance: 21.9
click at [146, 122] on div "Reemplazar Quitar Convertir a mensaje de voz Arrastre la imagen aquí para adjun…" at bounding box center [185, 104] width 97 height 91
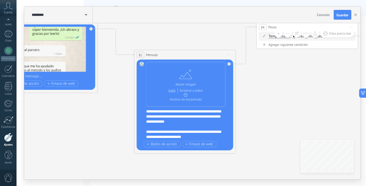
scroll to position [102, 0]
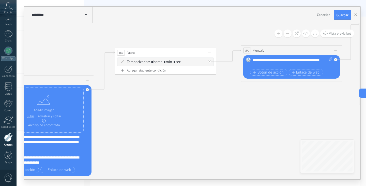
drag, startPoint x: 309, startPoint y: 101, endPoint x: 167, endPoint y: 127, distance: 144.1
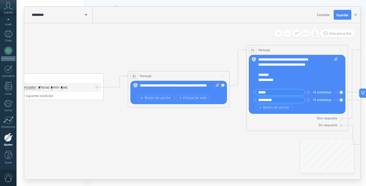
drag, startPoint x: 0, startPoint y: 0, endPoint x: 137, endPoint y: 143, distance: 198.5
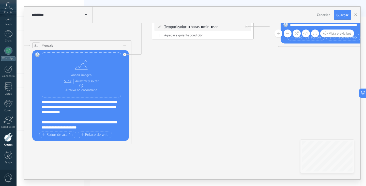
drag, startPoint x: 137, startPoint y: 143, endPoint x: 288, endPoint y: 83, distance: 161.9
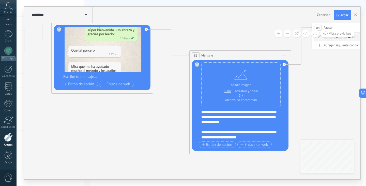
drag, startPoint x: 185, startPoint y: 100, endPoint x: 345, endPoint y: 110, distance: 159.8
drag, startPoint x: 239, startPoint y: 95, endPoint x: 185, endPoint y: 79, distance: 55.4
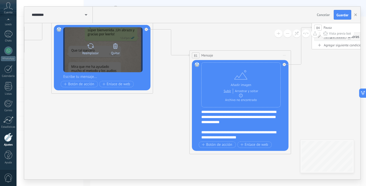
click at [92, 49] on div at bounding box center [90, 46] width 7 height 10
click input "Subir" at bounding box center [0, 0] width 0 height 0
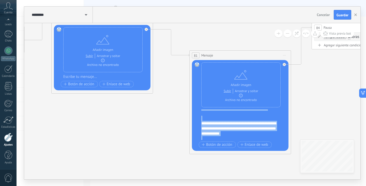
scroll to position [102, 0]
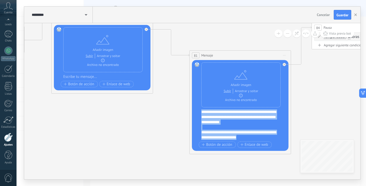
drag, startPoint x: 202, startPoint y: 121, endPoint x: 265, endPoint y: 138, distance: 65.1
click at [265, 138] on div "**********" at bounding box center [243, 124] width 84 height 30
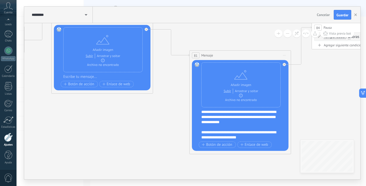
scroll to position [0, 0]
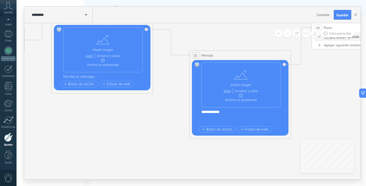
click at [98, 78] on div at bounding box center [105, 76] width 84 height 5
paste div
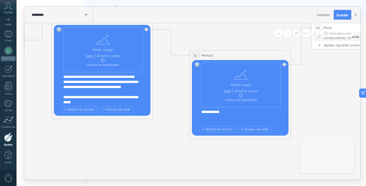
click at [108, 84] on div "**********" at bounding box center [100, 86] width 75 height 15
click at [90, 81] on div "**********" at bounding box center [105, 89] width 84 height 30
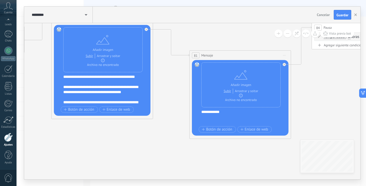
click at [107, 100] on div "**********" at bounding box center [100, 91] width 75 height 15
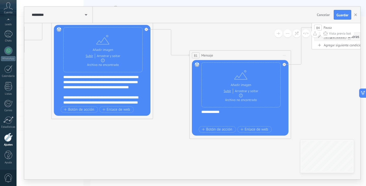
scroll to position [30, 0]
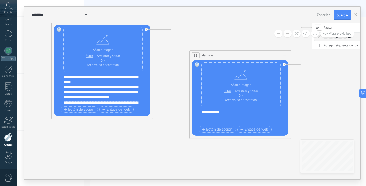
click at [94, 85] on div "**********" at bounding box center [100, 79] width 75 height 10
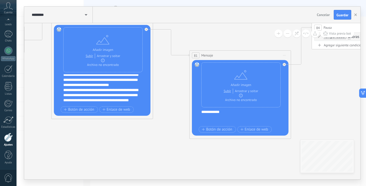
scroll to position [50, 0]
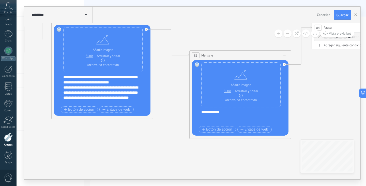
click at [136, 85] on div "**********" at bounding box center [100, 77] width 75 height 15
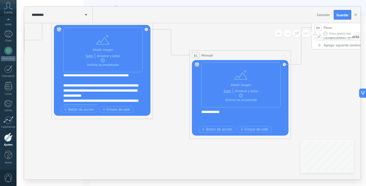
scroll to position [78, 0]
click at [85, 83] on div "**********" at bounding box center [100, 72] width 75 height 20
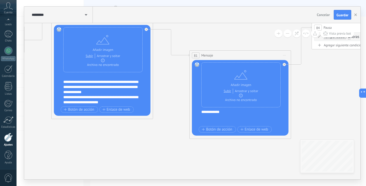
scroll to position [91, 0]
click at [110, 91] on div "**********" at bounding box center [100, 86] width 75 height 15
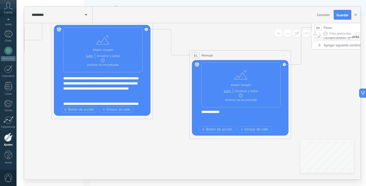
scroll to position [0, 0]
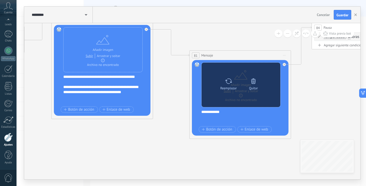
click at [232, 83] on icon at bounding box center [228, 80] width 7 height 7
click input "Subir" at bounding box center [0, 0] width 0 height 0
click at [231, 84] on icon at bounding box center [228, 80] width 7 height 7
click input "Subir" at bounding box center [0, 0] width 0 height 0
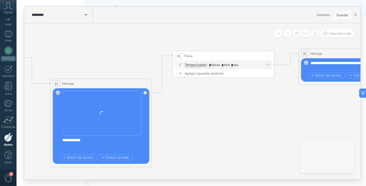
drag, startPoint x: 309, startPoint y: 100, endPoint x: 179, endPoint y: 129, distance: 133.4
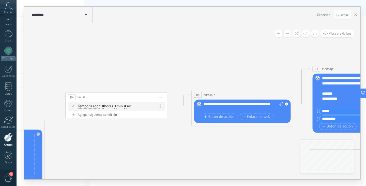
drag, startPoint x: 262, startPoint y: 95, endPoint x: 155, endPoint y: 136, distance: 114.4
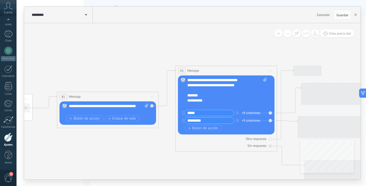
drag, startPoint x: 254, startPoint y: 138, endPoint x: 116, endPoint y: 139, distance: 138.5
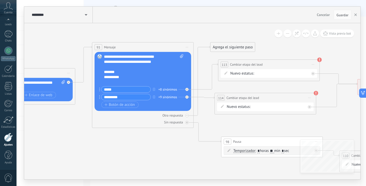
drag, startPoint x: 177, startPoint y: 161, endPoint x: 98, endPoint y: 138, distance: 82.6
click at [135, 94] on input "*********" at bounding box center [125, 97] width 49 height 6
type input "*"
type input "*****"
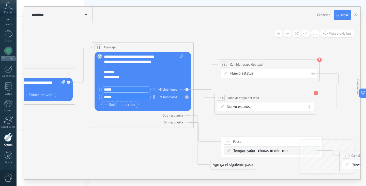
click at [156, 97] on button "button" at bounding box center [154, 96] width 6 height 6
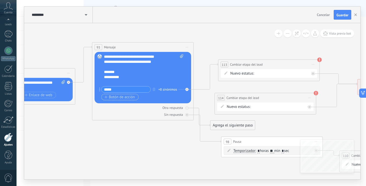
click at [126, 97] on span "Botón de acción" at bounding box center [119, 97] width 30 height 4
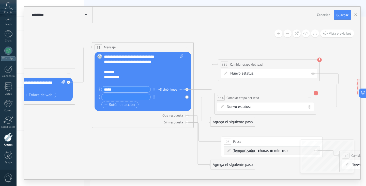
click at [131, 95] on input "text" at bounding box center [125, 97] width 49 height 6
type input "*****"
click at [162, 97] on div "+ sinónimo" at bounding box center [165, 96] width 15 height 5
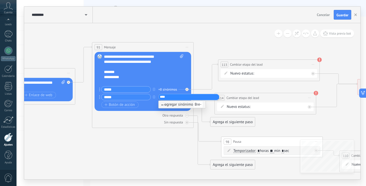
type input "*****"
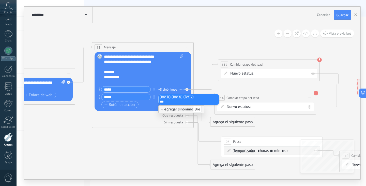
type input "****"
type input "*****"
type input "****"
type input "*****"
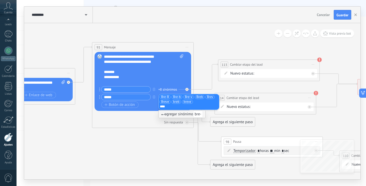
type input "*****"
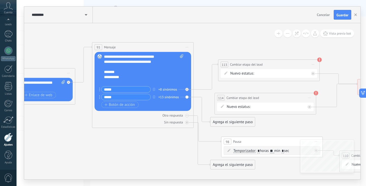
click at [0, 0] on div "NEQUI Bre-B REMARKETING Ganado Perdido" at bounding box center [0, 0] width 0 height 0
click at [0, 0] on label "Bre-B" at bounding box center [0, 0] width 0 height 0
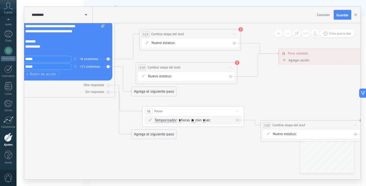
drag, startPoint x: 171, startPoint y: 138, endPoint x: 92, endPoint y: 108, distance: 84.4
click at [236, 111] on icon at bounding box center [237, 111] width 3 height 1
click at [255, 143] on div "Borrar" at bounding box center [260, 144] width 50 height 9
drag, startPoint x: 151, startPoint y: 102, endPoint x: 281, endPoint y: 128, distance: 132.8
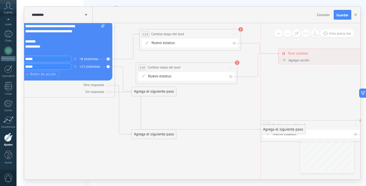
click at [281, 128] on div "Agrega el siguiente paso" at bounding box center [283, 129] width 44 height 8
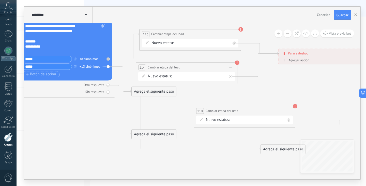
drag, startPoint x: 292, startPoint y: 124, endPoint x: 275, endPoint y: 140, distance: 23.5
click at [226, 110] on span "Cambiar etapa del lead" at bounding box center [222, 110] width 33 height 5
drag, startPoint x: 280, startPoint y: 150, endPoint x: 235, endPoint y: 121, distance: 54.2
click at [235, 121] on div "Agrega el siguiente paso" at bounding box center [237, 119] width 44 height 8
drag, startPoint x: 238, startPoint y: 137, endPoint x: 224, endPoint y: 112, distance: 29.0
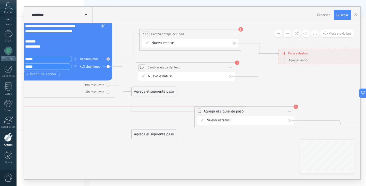
click at [224, 112] on div "Agrega el siguiente paso" at bounding box center [223, 111] width 44 height 8
drag, startPoint x: 227, startPoint y: 135, endPoint x: 156, endPoint y: 110, distance: 75.2
click at [156, 110] on div "Agrega el siguiente paso" at bounding box center [154, 111] width 44 height 8
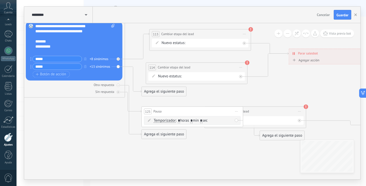
click at [196, 120] on span ": * horas * min * sec" at bounding box center [192, 120] width 32 height 5
type input "**"
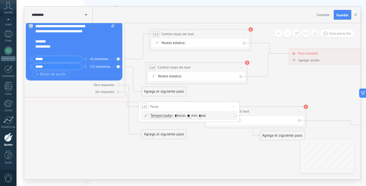
drag, startPoint x: 230, startPoint y: 110, endPoint x: 227, endPoint y: 103, distance: 7.6
click at [227, 103] on div "125 Pausa ***** Iniciar vista previa aquí Cambiar nombre Duplicar Borrar" at bounding box center [188, 106] width 101 height 9
drag, startPoint x: 269, startPoint y: 111, endPoint x: 318, endPoint y: 104, distance: 49.0
click at [318, 104] on div "**********" at bounding box center [304, 106] width 101 height 9
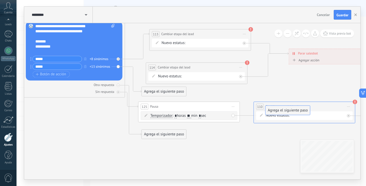
drag, startPoint x: 292, startPoint y: 138, endPoint x: 298, endPoint y: 113, distance: 25.8
click at [0, 0] on div "NEQUI Bre-B REMARKETING Ganado Perdido" at bounding box center [0, 0] width 0 height 0
click at [0, 0] on label "REMARKETING" at bounding box center [0, 0] width 0 height 0
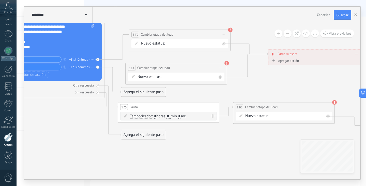
drag, startPoint x: 291, startPoint y: 138, endPoint x: 270, endPoint y: 139, distance: 20.6
drag, startPoint x: 110, startPoint y: 119, endPoint x: 114, endPoint y: 118, distance: 3.9
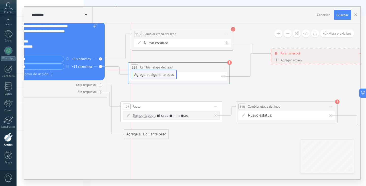
drag, startPoint x: 149, startPoint y: 92, endPoint x: 156, endPoint y: 74, distance: 19.7
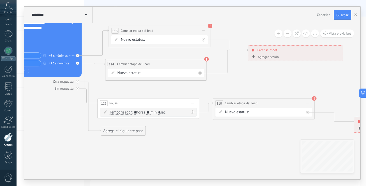
drag, startPoint x: 246, startPoint y: 77, endPoint x: 219, endPoint y: 100, distance: 34.7
drag, startPoint x: 136, startPoint y: 131, endPoint x: 204, endPoint y: 118, distance: 69.2
click at [159, 91] on div "Agrega el siguiente paso" at bounding box center [145, 90] width 44 height 8
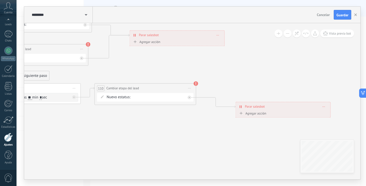
drag, startPoint x: 207, startPoint y: 138, endPoint x: 123, endPoint y: 126, distance: 84.1
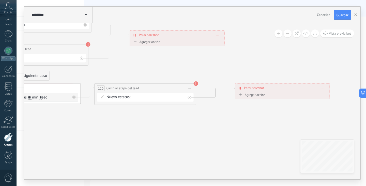
drag, startPoint x: 272, startPoint y: 102, endPoint x: 271, endPoint y: 85, distance: 17.0
click at [271, 85] on div "**********" at bounding box center [282, 87] width 95 height 9
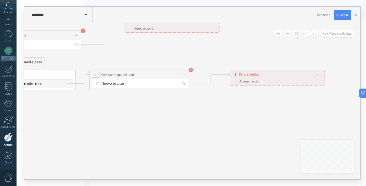
drag, startPoint x: 232, startPoint y: 121, endPoint x: 200, endPoint y: 38, distance: 88.9
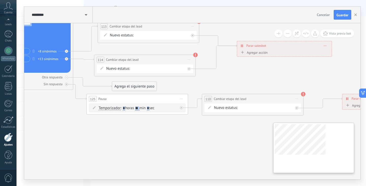
click at [304, 147] on div "**********" at bounding box center [192, 101] width 336 height 156
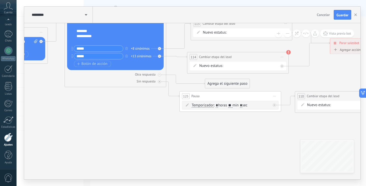
drag, startPoint x: 201, startPoint y: 133, endPoint x: 176, endPoint y: 29, distance: 107.1
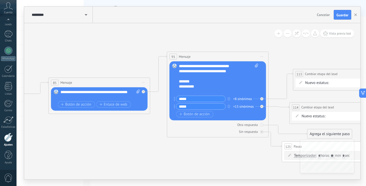
drag, startPoint x: 125, startPoint y: 89, endPoint x: 203, endPoint y: 101, distance: 78.5
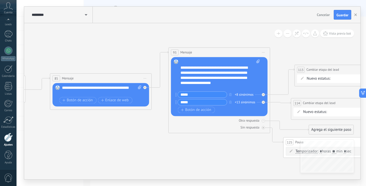
scroll to position [36, 0]
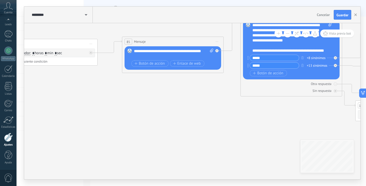
drag, startPoint x: 134, startPoint y: 127, endPoint x: 193, endPoint y: 99, distance: 64.4
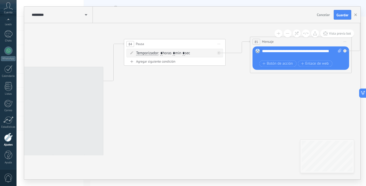
drag, startPoint x: 151, startPoint y: 119, endPoint x: 221, endPoint y: 113, distance: 69.3
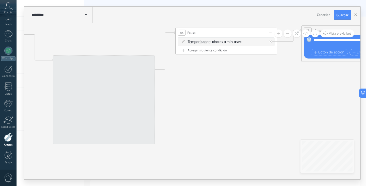
drag, startPoint x: 186, startPoint y: 112, endPoint x: 244, endPoint y: 102, distance: 58.6
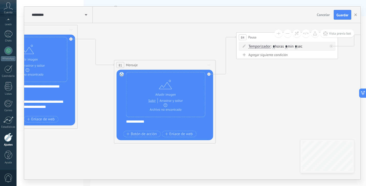
drag, startPoint x: 197, startPoint y: 103, endPoint x: 282, endPoint y: 118, distance: 86.3
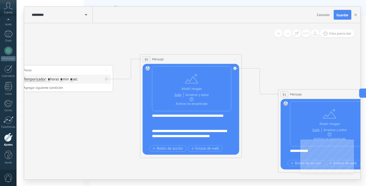
drag, startPoint x: 173, startPoint y: 56, endPoint x: 234, endPoint y: 81, distance: 65.6
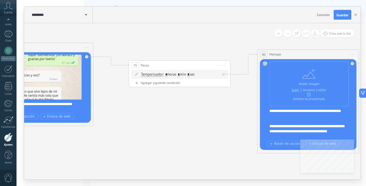
drag, startPoint x: 105, startPoint y: 129, endPoint x: 223, endPoint y: 124, distance: 118.0
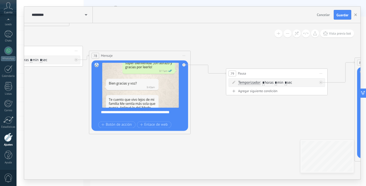
drag, startPoint x: 151, startPoint y: 115, endPoint x: 181, endPoint y: 120, distance: 30.6
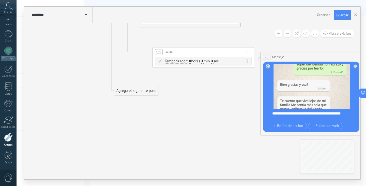
drag, startPoint x: 44, startPoint y: 104, endPoint x: 214, endPoint y: 107, distance: 169.2
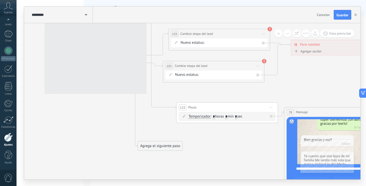
drag, startPoint x: 195, startPoint y: 113, endPoint x: 214, endPoint y: 154, distance: 45.1
click at [214, 154] on icon at bounding box center [108, 49] width 3076 height 563
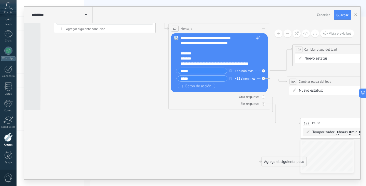
drag, startPoint x: 94, startPoint y: 117, endPoint x: 159, endPoint y: 124, distance: 65.4
click at [217, 132] on icon at bounding box center [232, 65] width 3076 height 563
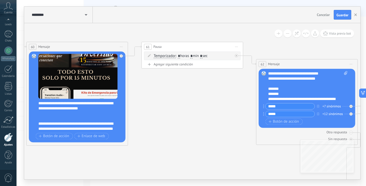
drag, startPoint x: 188, startPoint y: 136, endPoint x: 204, endPoint y: 146, distance: 19.3
click at [212, 154] on icon at bounding box center [320, 100] width 3076 height 563
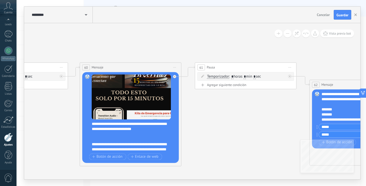
drag, startPoint x: 184, startPoint y: 127, endPoint x: 237, endPoint y: 148, distance: 57.4
click at [237, 148] on icon at bounding box center [373, 121] width 3076 height 563
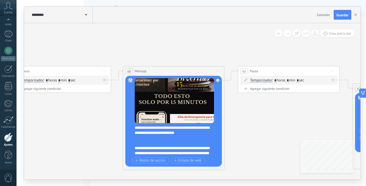
drag, startPoint x: 222, startPoint y: 108, endPoint x: 190, endPoint y: 119, distance: 34.0
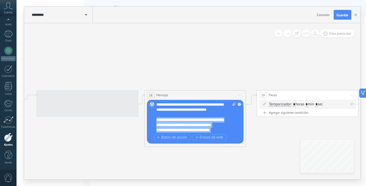
click at [339, 137] on div "**********" at bounding box center [192, 101] width 336 height 156
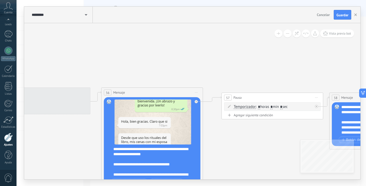
drag, startPoint x: 197, startPoint y: 62, endPoint x: 268, endPoint y: 74, distance: 72.4
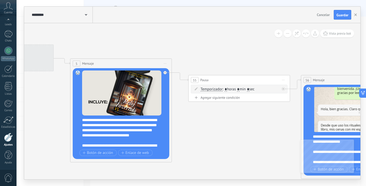
drag, startPoint x: 157, startPoint y: 63, endPoint x: 302, endPoint y: 52, distance: 145.2
click at [362, 48] on div "**********" at bounding box center [191, 93] width 349 height 186
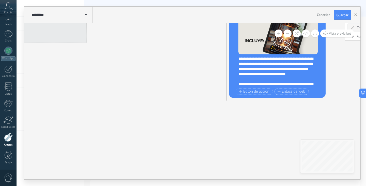
drag, startPoint x: 350, startPoint y: 74, endPoint x: 227, endPoint y: 68, distance: 123.9
click at [361, 63] on div "**********" at bounding box center [191, 93] width 349 height 186
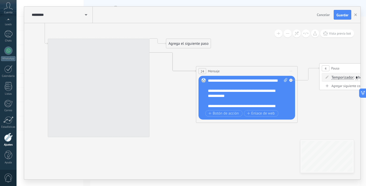
drag, startPoint x: 354, startPoint y: 128, endPoint x: 295, endPoint y: 129, distance: 58.2
click at [364, 148] on div "**********" at bounding box center [191, 93] width 349 height 186
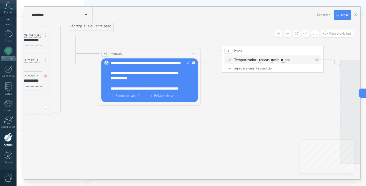
drag, startPoint x: 291, startPoint y: 140, endPoint x: 163, endPoint y: 122, distance: 129.1
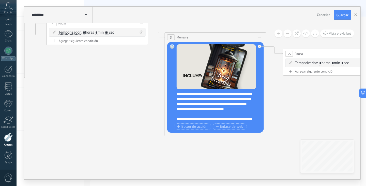
drag, startPoint x: 248, startPoint y: 121, endPoint x: 187, endPoint y: 100, distance: 64.5
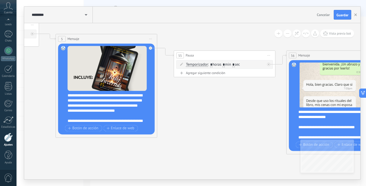
drag, startPoint x: 325, startPoint y: 104, endPoint x: 194, endPoint y: 105, distance: 130.6
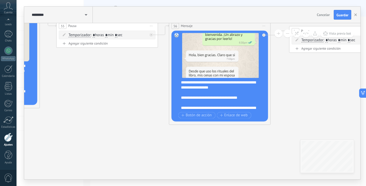
drag, startPoint x: 243, startPoint y: 115, endPoint x: 129, endPoint y: 87, distance: 117.8
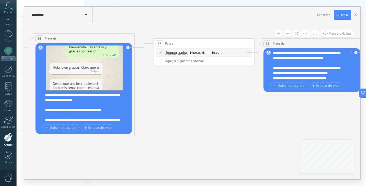
drag, startPoint x: 316, startPoint y: 90, endPoint x: 210, endPoint y: 106, distance: 107.2
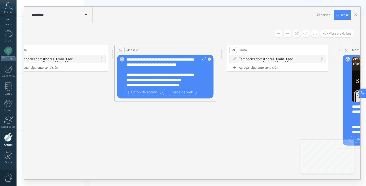
drag, startPoint x: 279, startPoint y: 108, endPoint x: 132, endPoint y: 115, distance: 147.5
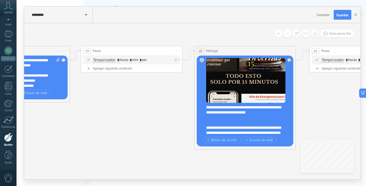
drag, startPoint x: 279, startPoint y: 96, endPoint x: 134, endPoint y: 97, distance: 145.8
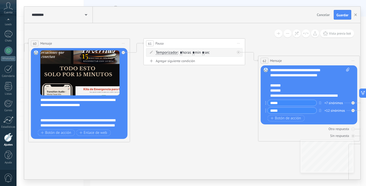
drag, startPoint x: 322, startPoint y: 112, endPoint x: 157, endPoint y: 104, distance: 165.8
click at [157, 104] on icon at bounding box center [322, 97] width 3076 height 563
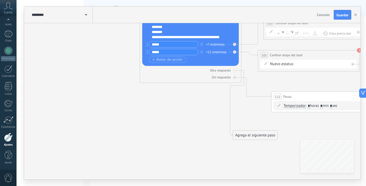
drag, startPoint x: 223, startPoint y: 145, endPoint x: 100, endPoint y: 84, distance: 137.6
click at [100, 84] on icon at bounding box center [203, 39] width 3076 height 563
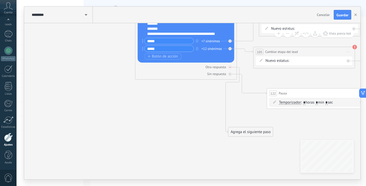
click at [230, 68] on div at bounding box center [229, 67] width 3 height 3
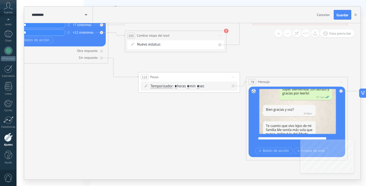
drag, startPoint x: 246, startPoint y: 113, endPoint x: 169, endPoint y: 111, distance: 76.7
click at [113, 98] on icon at bounding box center [70, 19] width 3076 height 563
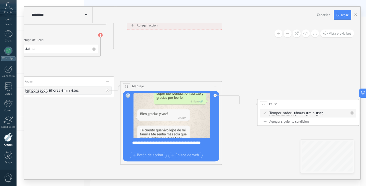
drag, startPoint x: 155, startPoint y: 119, endPoint x: 219, endPoint y: 82, distance: 73.8
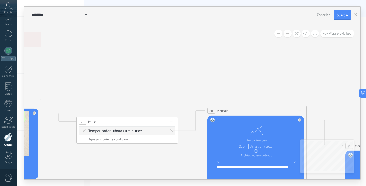
drag, startPoint x: 201, startPoint y: 90, endPoint x: 106, endPoint y: 68, distance: 98.1
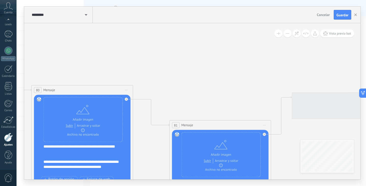
drag, startPoint x: 267, startPoint y: 70, endPoint x: 112, endPoint y: 62, distance: 154.9
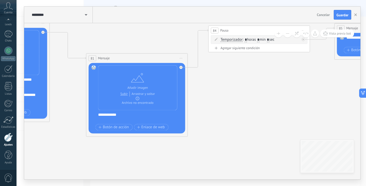
drag, startPoint x: 186, startPoint y: 94, endPoint x: 147, endPoint y: 48, distance: 60.7
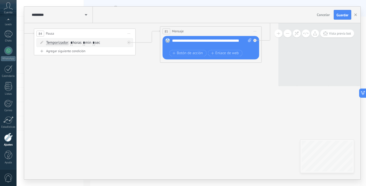
drag, startPoint x: 222, startPoint y: 95, endPoint x: 107, endPoint y: 107, distance: 115.8
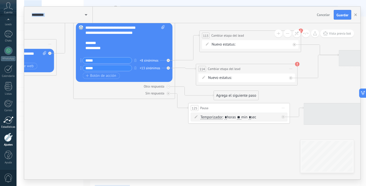
drag, startPoint x: 97, startPoint y: 120, endPoint x: 6, endPoint y: 117, distance: 91.0
click at [5, 117] on body ".abccls-1,.abccls-2{fill-rule:evenodd}.abccls-2{fill:#fff} .abfcls-1{fill:none}…" at bounding box center [183, 93] width 366 height 186
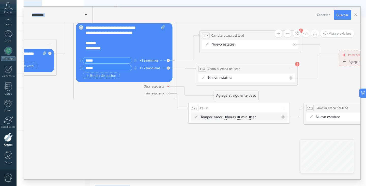
click at [169, 88] on div at bounding box center [168, 86] width 3 height 3
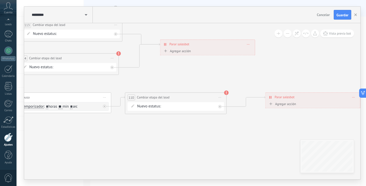
drag, startPoint x: 214, startPoint y: 146, endPoint x: 80, endPoint y: 135, distance: 134.3
click at [347, 15] on span "Guardar" at bounding box center [342, 15] width 12 height 4
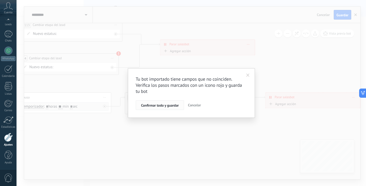
click at [169, 106] on span "Confirmar todo y guardar" at bounding box center [160, 105] width 38 height 4
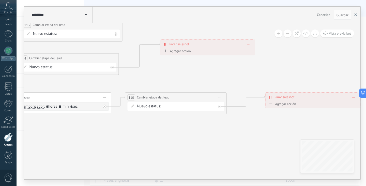
click at [355, 14] on icon "button" at bounding box center [355, 14] width 3 height 3
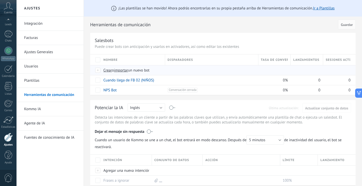
click at [122, 71] on span "importar" at bounding box center [121, 70] width 14 height 5
click at [0, 0] on input "importar un nuevo bot" at bounding box center [0, 0] width 0 height 0
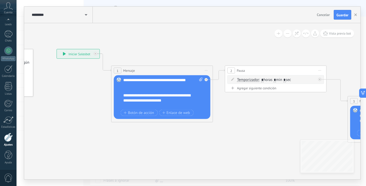
drag, startPoint x: 167, startPoint y: 107, endPoint x: 91, endPoint y: 95, distance: 76.7
click at [171, 106] on div "**********" at bounding box center [163, 92] width 80 height 30
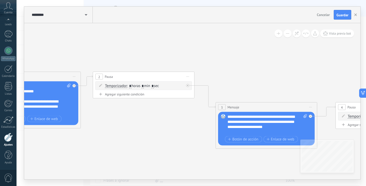
drag, startPoint x: 253, startPoint y: 113, endPoint x: 121, endPoint y: 119, distance: 132.0
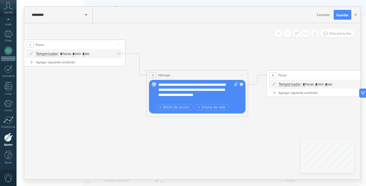
drag, startPoint x: 166, startPoint y: 147, endPoint x: 98, endPoint y: 115, distance: 75.8
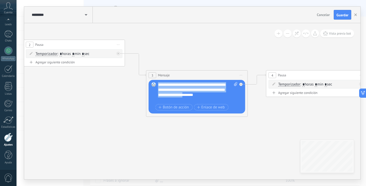
drag, startPoint x: 213, startPoint y: 96, endPoint x: 153, endPoint y: 84, distance: 61.4
click at [153, 84] on div "Reemplazar Quitar Convertir a mensaje de voz Arrastre la imagen aquí para adjun…" at bounding box center [197, 97] width 97 height 34
copy div "**********"
click at [242, 83] on div at bounding box center [240, 84] width 3 height 3
click at [242, 75] on icon at bounding box center [241, 75] width 3 height 1
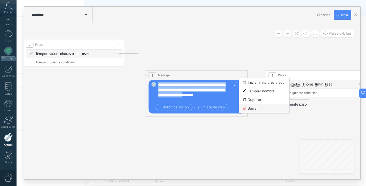
click at [257, 104] on div "Borrar" at bounding box center [264, 108] width 50 height 9
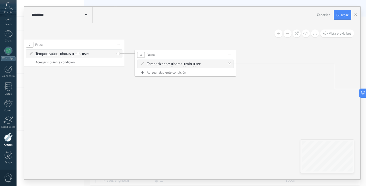
drag, startPoint x: 308, startPoint y: 76, endPoint x: 177, endPoint y: 57, distance: 132.5
click at [177, 57] on div "4 Pausa ***** Iniciar vista previa aquí Cambiar nombre Duplicar Borrar" at bounding box center [185, 54] width 101 height 9
drag, startPoint x: 211, startPoint y: 59, endPoint x: 231, endPoint y: 63, distance: 20.5
click at [212, 59] on div "4 Pausa ***** Iniciar vista previa aquí Cambiar nombre Duplicar Borrar" at bounding box center [199, 54] width 101 height 9
click at [243, 56] on span "Iniciar vista previa aquí Cambiar nombre Duplicar [GEOGRAPHIC_DATA]" at bounding box center [245, 54] width 8 height 7
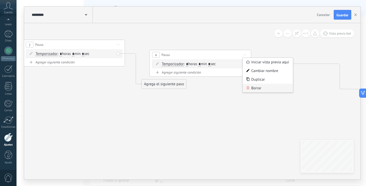
click at [262, 85] on div "Borrar" at bounding box center [268, 88] width 50 height 9
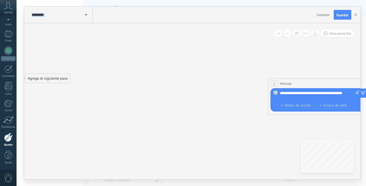
drag, startPoint x: 300, startPoint y: 100, endPoint x: 184, endPoint y: 94, distance: 116.5
click at [184, 94] on icon at bounding box center [347, 93] width 1471 height 405
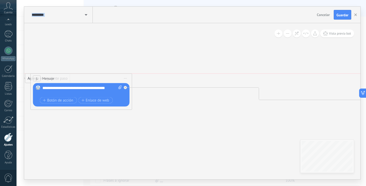
drag, startPoint x: 296, startPoint y: 82, endPoint x: 116, endPoint y: 75, distance: 179.5
click at [59, 77] on div "5 Mensaje ******* (a): Todos los contactos - canales seleccionados Todos los co…" at bounding box center [81, 78] width 101 height 9
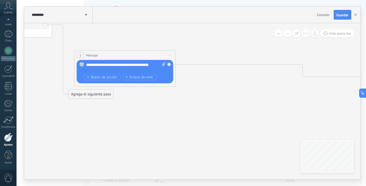
drag, startPoint x: 164, startPoint y: 115, endPoint x: 207, endPoint y: 92, distance: 49.2
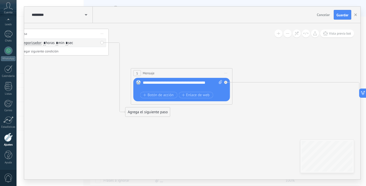
drag, startPoint x: 121, startPoint y: 111, endPoint x: 165, endPoint y: 123, distance: 44.7
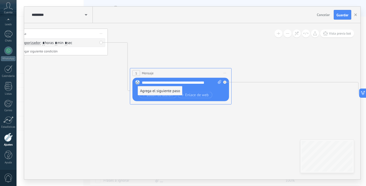
drag, startPoint x: 150, startPoint y: 114, endPoint x: 164, endPoint y: 92, distance: 25.0
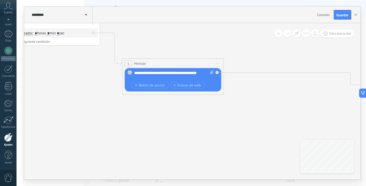
drag, startPoint x: 83, startPoint y: 117, endPoint x: 135, endPoint y: 114, distance: 52.4
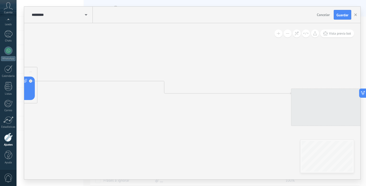
drag, startPoint x: 261, startPoint y: 116, endPoint x: 81, endPoint y: 126, distance: 181.2
click at [64, 128] on icon at bounding box center [252, 86] width 1471 height 405
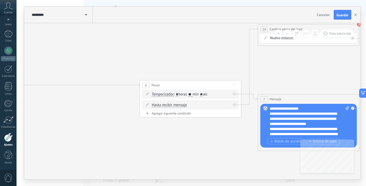
drag, startPoint x: 232, startPoint y: 124, endPoint x: 94, endPoint y: 112, distance: 138.3
click at [94, 112] on icon at bounding box center [100, 78] width 1471 height 405
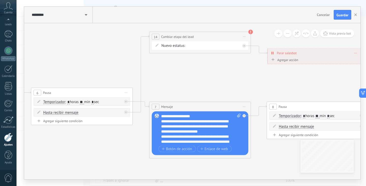
drag, startPoint x: 220, startPoint y: 135, endPoint x: 112, endPoint y: 143, distance: 108.7
click at [0, 0] on div "NEQUI Bre-B REMARKETING Ganado Perdido" at bounding box center [0, 0] width 0 height 0
click at [0, 0] on label "Ganado" at bounding box center [0, 0] width 0 height 0
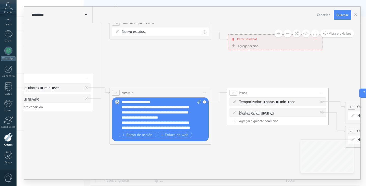
drag, startPoint x: 214, startPoint y: 71, endPoint x: 166, endPoint y: 24, distance: 67.2
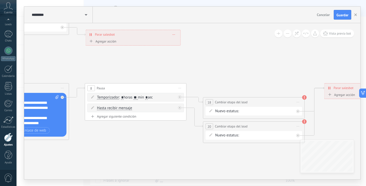
drag, startPoint x: 242, startPoint y: 136, endPoint x: 100, endPoint y: 132, distance: 142.1
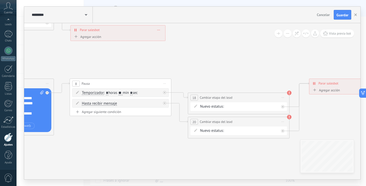
drag, startPoint x: 150, startPoint y: 142, endPoint x: 132, endPoint y: 102, distance: 43.6
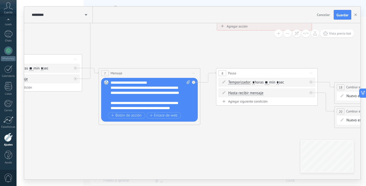
drag, startPoint x: 137, startPoint y: 116, endPoint x: 271, endPoint y: 112, distance: 134.7
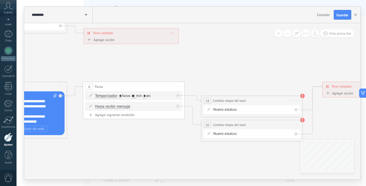
drag, startPoint x: 270, startPoint y: 113, endPoint x: 136, endPoint y: 126, distance: 133.8
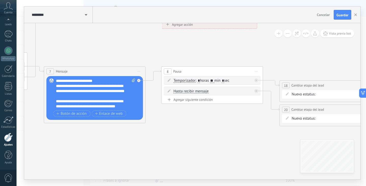
drag, startPoint x: 139, startPoint y: 131, endPoint x: 138, endPoint y: 122, distance: 9.2
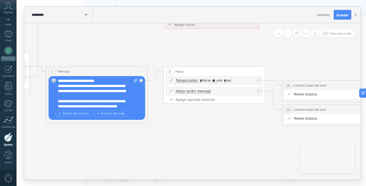
click at [112, 100] on div "**********" at bounding box center [98, 93] width 80 height 30
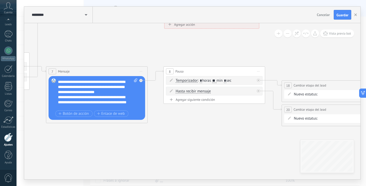
scroll to position [0, 0]
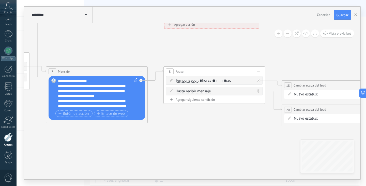
click at [94, 81] on div "**********" at bounding box center [98, 93] width 80 height 30
click at [114, 99] on div "**********" at bounding box center [98, 93] width 80 height 30
click at [104, 81] on div "**********" at bounding box center [98, 93] width 80 height 30
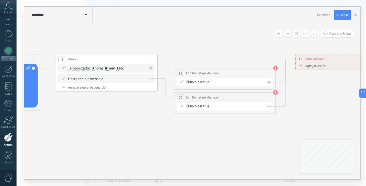
drag, startPoint x: 182, startPoint y: 122, endPoint x: 220, endPoint y: 90, distance: 49.4
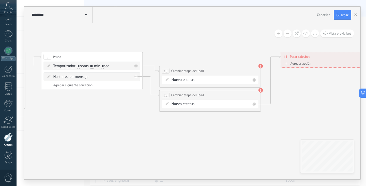
click at [0, 0] on div "NEQUI Bre-B REMARKETING Ganado Perdido" at bounding box center [0, 0] width 0 height 0
click at [0, 0] on label "REMARKETING" at bounding box center [0, 0] width 0 height 0
click at [0, 0] on div "NEQUI Bre-B REMARKETING Ganado Perdido" at bounding box center [0, 0] width 0 height 0
click at [0, 0] on label "Ganado" at bounding box center [0, 0] width 0 height 0
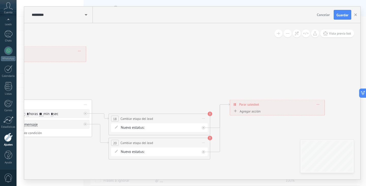
drag, startPoint x: 269, startPoint y: 133, endPoint x: 223, endPoint y: 156, distance: 51.7
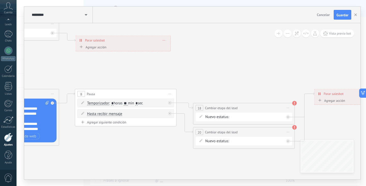
drag, startPoint x: 174, startPoint y: 54, endPoint x: 246, endPoint y: 58, distance: 72.3
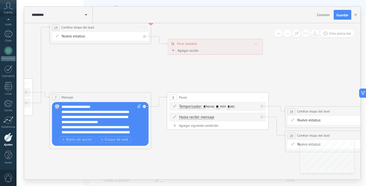
drag, startPoint x: 183, startPoint y: 60, endPoint x: 275, endPoint y: 64, distance: 92.0
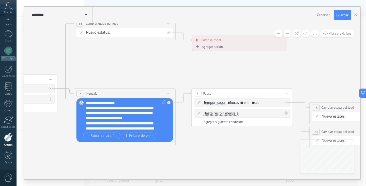
drag, startPoint x: 221, startPoint y: 74, endPoint x: 245, endPoint y: 70, distance: 24.7
click at [342, 14] on span "Guardar" at bounding box center [342, 15] width 12 height 4
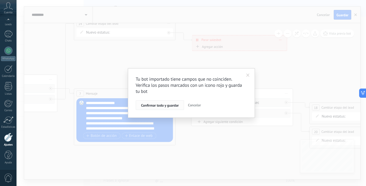
click at [177, 105] on span "Confirmar todo y guardar" at bounding box center [160, 105] width 38 height 4
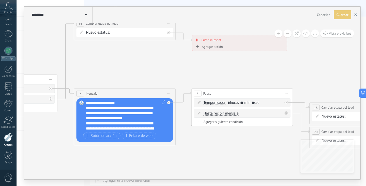
click at [354, 14] on icon "button" at bounding box center [355, 14] width 3 height 3
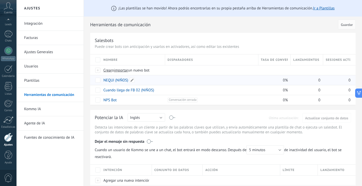
click at [120, 79] on link "NEQUI (NIÑOS)" at bounding box center [115, 80] width 25 height 5
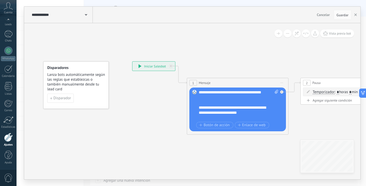
scroll to position [36, 0]
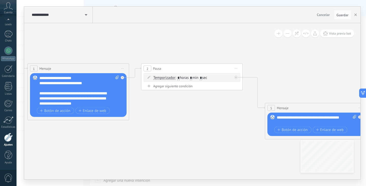
drag, startPoint x: 247, startPoint y: 147, endPoint x: 87, endPoint y: 132, distance: 159.9
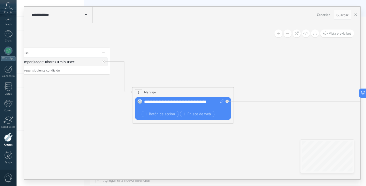
drag, startPoint x: 200, startPoint y: 129, endPoint x: 52, endPoint y: 113, distance: 148.9
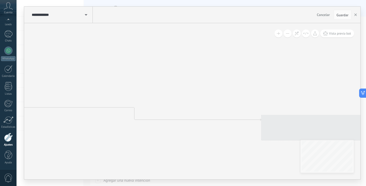
drag, startPoint x: 245, startPoint y: 123, endPoint x: 35, endPoint y: 129, distance: 209.9
click at [16, 129] on body ".abccls-1,.abccls-2{fill-rule:evenodd}.abccls-2{fill:#fff} .abfcls-1{fill:none}…" at bounding box center [183, 93] width 366 height 186
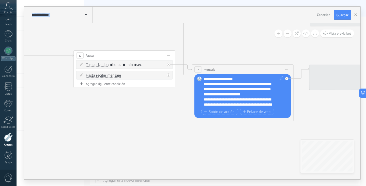
drag, startPoint x: 192, startPoint y: 154, endPoint x: 41, endPoint y: 87, distance: 164.6
click at [21, 83] on div "**********" at bounding box center [191, 93] width 349 height 186
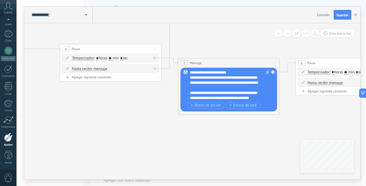
scroll to position [0, 0]
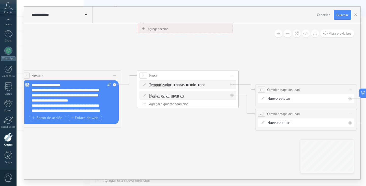
drag, startPoint x: 226, startPoint y: 46, endPoint x: 78, endPoint y: 63, distance: 148.8
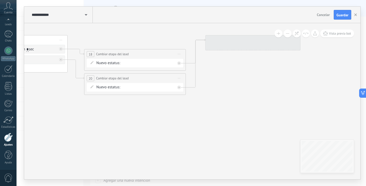
drag, startPoint x: 141, startPoint y: 119, endPoint x: 53, endPoint y: 101, distance: 90.1
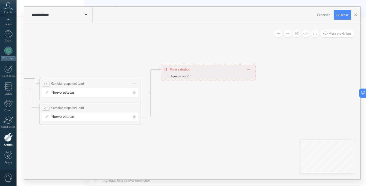
drag, startPoint x: 190, startPoint y: 109, endPoint x: 197, endPoint y: 102, distance: 9.7
click at [354, 15] on button "button" at bounding box center [356, 15] width 8 height 10
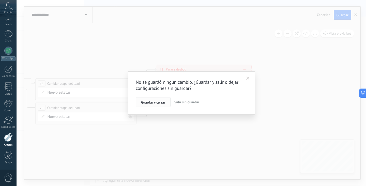
click at [162, 101] on span "Guardar y cerrar" at bounding box center [153, 102] width 24 height 4
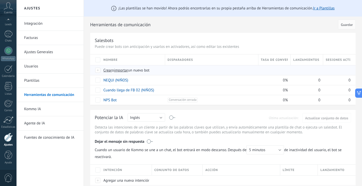
click at [124, 71] on span "importar" at bounding box center [121, 70] width 14 height 5
click at [0, 0] on input "importar un nuevo bot" at bounding box center [0, 0] width 0 height 0
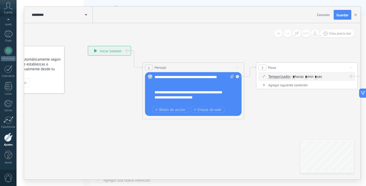
drag, startPoint x: 201, startPoint y: 150, endPoint x: 157, endPoint y: 134, distance: 46.8
drag, startPoint x: 191, startPoint y: 96, endPoint x: 211, endPoint y: 107, distance: 22.6
click at [192, 96] on div "**********" at bounding box center [194, 89] width 80 height 30
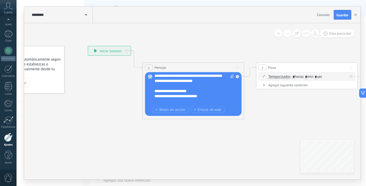
scroll to position [25, 0]
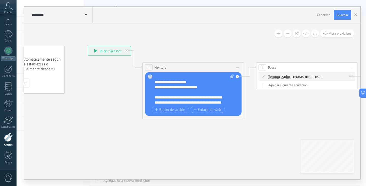
click at [174, 87] on div "**********" at bounding box center [194, 89] width 80 height 30
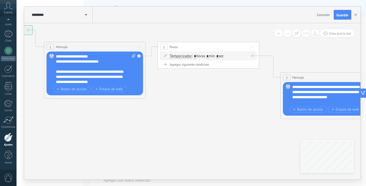
drag, startPoint x: 279, startPoint y: 112, endPoint x: 180, endPoint y: 91, distance: 101.5
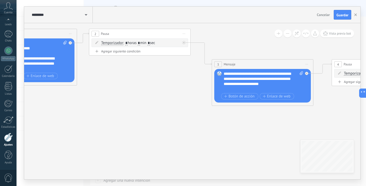
drag, startPoint x: 230, startPoint y: 121, endPoint x: 158, endPoint y: 109, distance: 73.2
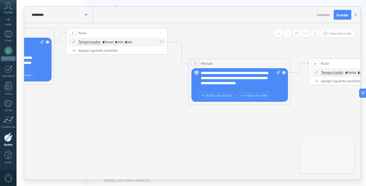
drag, startPoint x: 253, startPoint y: 117, endPoint x: 279, endPoint y: 86, distance: 40.3
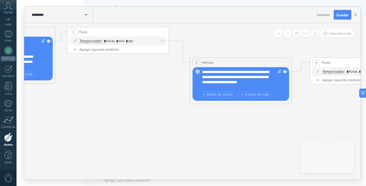
click at [284, 62] on span "Iniciar vista previa aquí Cambiar nombre Duplicar [GEOGRAPHIC_DATA]" at bounding box center [285, 62] width 8 height 7
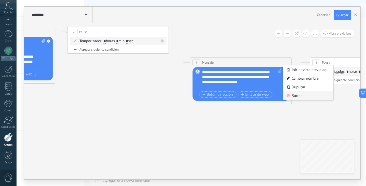
click at [295, 94] on div "Borrar" at bounding box center [308, 95] width 50 height 9
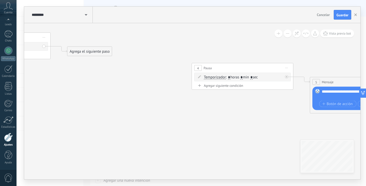
drag, startPoint x: 277, startPoint y: 104, endPoint x: 180, endPoint y: 103, distance: 96.8
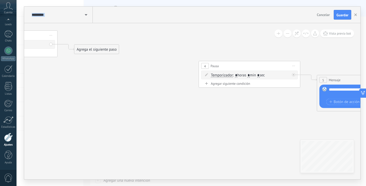
click at [294, 66] on span "Iniciar vista previa aquí Cambiar nombre Duplicar [GEOGRAPHIC_DATA]" at bounding box center [294, 65] width 8 height 7
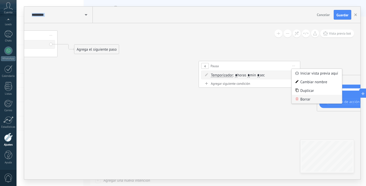
click at [300, 98] on div "Borrar" at bounding box center [317, 99] width 50 height 9
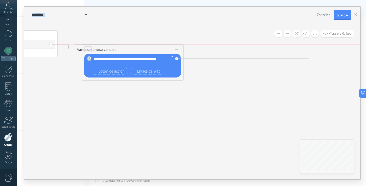
drag, startPoint x: 332, startPoint y: 77, endPoint x: 97, endPoint y: 47, distance: 237.0
click at [97, 47] on span "Mensaje" at bounding box center [100, 49] width 12 height 5
drag, startPoint x: 100, startPoint y: 89, endPoint x: 112, endPoint y: 58, distance: 33.5
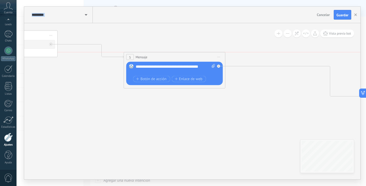
drag, startPoint x: 142, startPoint y: 46, endPoint x: 199, endPoint y: 71, distance: 62.2
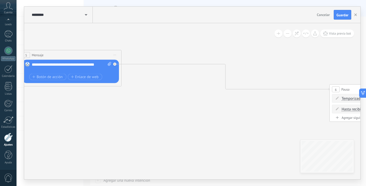
drag, startPoint x: 197, startPoint y: 109, endPoint x: 124, endPoint y: 103, distance: 73.6
click at [89, 102] on icon at bounding box center [290, 82] width 1471 height 405
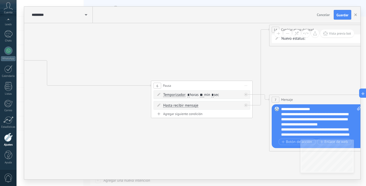
drag, startPoint x: 226, startPoint y: 120, endPoint x: 70, endPoint y: 116, distance: 156.0
click at [70, 116] on icon at bounding box center [112, 78] width 1471 height 405
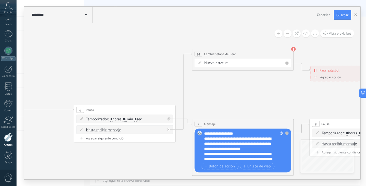
drag, startPoint x: 251, startPoint y: 95, endPoint x: 249, endPoint y: 82, distance: 13.2
click at [224, 100] on icon at bounding box center [35, 102] width 1471 height 405
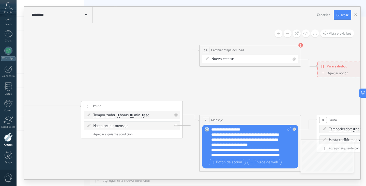
click at [0, 0] on div "NEQUI Bre-B REMARKETING Ganado Perdido" at bounding box center [0, 0] width 0 height 0
click at [0, 0] on label "Ganado" at bounding box center [0, 0] width 0 height 0
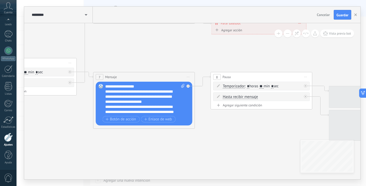
drag, startPoint x: 263, startPoint y: 89, endPoint x: 170, endPoint y: 54, distance: 98.9
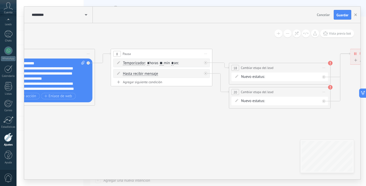
drag, startPoint x: 253, startPoint y: 131, endPoint x: 185, endPoint y: 100, distance: 75.1
click at [0, 0] on div "NEQUI Bre-B REMARKETING Ganado Perdido" at bounding box center [0, 0] width 0 height 0
click at [0, 0] on label "REMARKETING" at bounding box center [0, 0] width 0 height 0
click at [0, 0] on div "NEQUI Bre-B REMARKETING Ganado Perdido" at bounding box center [0, 0] width 0 height 0
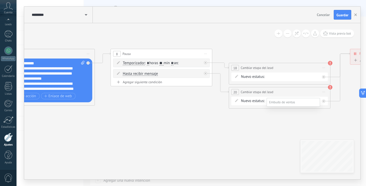
click at [0, 0] on label "Ganado" at bounding box center [0, 0] width 0 height 0
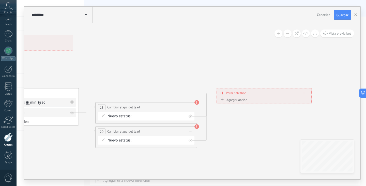
drag, startPoint x: 267, startPoint y: 128, endPoint x: 159, endPoint y: 159, distance: 112.7
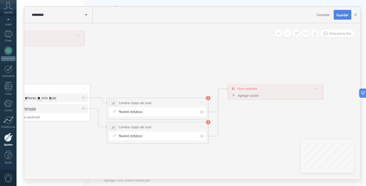
click at [339, 17] on button "Guardar" at bounding box center [343, 15] width 18 height 10
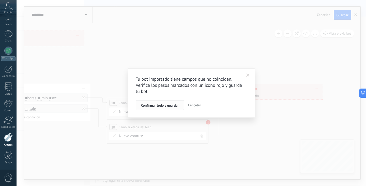
click at [167, 102] on button "Confirmar todo y guardar" at bounding box center [160, 105] width 48 height 10
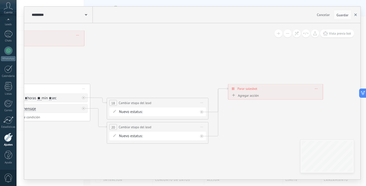
click at [354, 14] on button "button" at bounding box center [356, 15] width 8 height 10
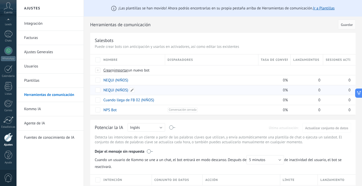
click at [125, 90] on link "NEQUI (NIÑOS)" at bounding box center [115, 90] width 25 height 5
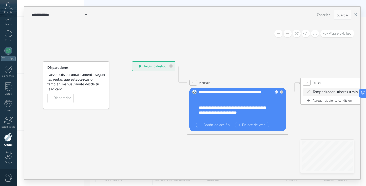
click at [354, 15] on button "button" at bounding box center [356, 15] width 8 height 10
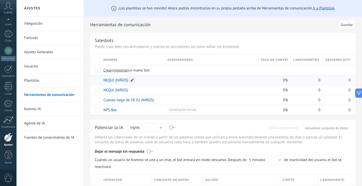
click at [132, 79] on span at bounding box center [132, 79] width 5 height 5
click at [105, 81] on input "**********" at bounding box center [133, 80] width 58 height 8
drag, startPoint x: 125, startPoint y: 80, endPoint x: 131, endPoint y: 81, distance: 5.4
click at [125, 80] on input "**********" at bounding box center [133, 80] width 58 height 8
type input "**********"
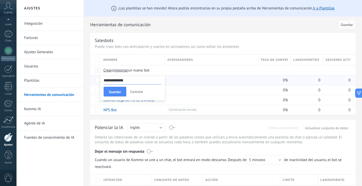
click at [123, 90] on button "Guardar" at bounding box center [115, 92] width 23 height 10
click at [133, 90] on span at bounding box center [132, 89] width 5 height 5
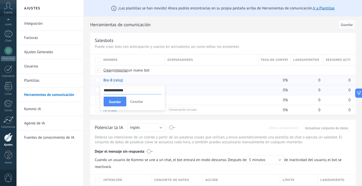
type input "**********"
click at [159, 100] on span at bounding box center [158, 99] width 5 height 5
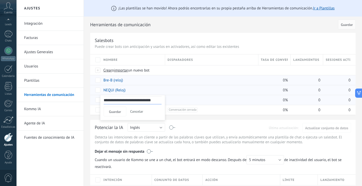
click at [152, 101] on input "**********" at bounding box center [133, 100] width 58 height 8
type input "**********"
drag, startPoint x: 113, startPoint y: 113, endPoint x: 127, endPoint y: 111, distance: 14.1
click at [114, 112] on span "Guardar" at bounding box center [115, 112] width 12 height 4
click at [117, 81] on link "Bre-B (reloj)" at bounding box center [113, 80] width 20 height 5
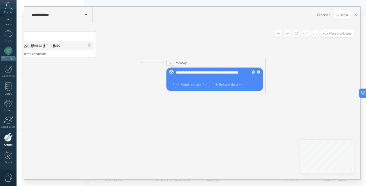
drag, startPoint x: 310, startPoint y: 119, endPoint x: 89, endPoint y: 79, distance: 224.4
click at [8, 71] on body ".abccls-1,.abccls-2{fill-rule:evenodd}.abccls-2{fill:#fff} .abfcls-1{fill:none}…" at bounding box center [183, 93] width 366 height 186
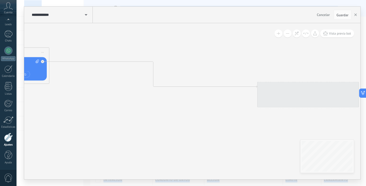
drag, startPoint x: 172, startPoint y: 106, endPoint x: 63, endPoint y: 91, distance: 110.3
click at [0, 93] on body ".abccls-1,.abccls-2{fill-rule:evenodd}.abccls-2{fill:#fff} .abfcls-1{fill:none}…" at bounding box center [183, 93] width 366 height 186
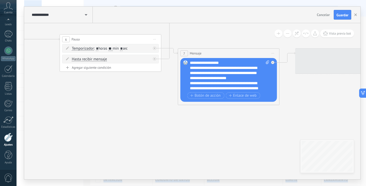
drag, startPoint x: 150, startPoint y: 104, endPoint x: 122, endPoint y: 84, distance: 35.0
click at [8, 81] on body ".abccls-1,.abccls-2{fill-rule:evenodd}.abccls-2{fill:#fff} .abfcls-1{fill:none}…" at bounding box center [183, 93] width 366 height 186
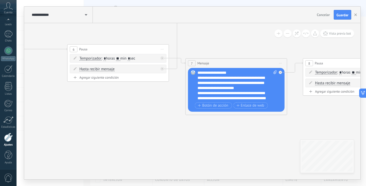
click at [234, 72] on div "**********" at bounding box center [237, 85] width 80 height 30
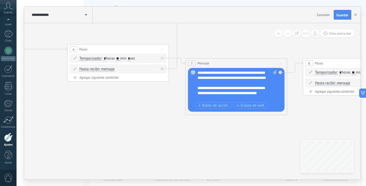
click at [212, 69] on div "Reemplazar Quitar Convertir a mensaje de voz Arrastre la imagen aquí para adjun…" at bounding box center [236, 90] width 97 height 44
click at [209, 73] on div "**********" at bounding box center [232, 78] width 71 height 56
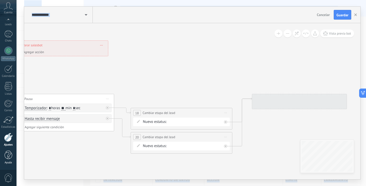
drag, startPoint x: 160, startPoint y: 130, endPoint x: 5, endPoint y: 158, distance: 157.4
click at [1, 162] on body ".abccls-1,.abccls-2{fill-rule:evenodd}.abccls-2{fill:#fff} .abfcls-1{fill:none}…" at bounding box center [183, 93] width 366 height 186
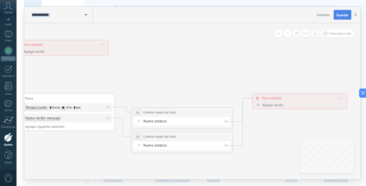
click at [338, 13] on span "Guardar" at bounding box center [342, 15] width 12 height 4
click at [354, 16] on button "button" at bounding box center [356, 15] width 8 height 10
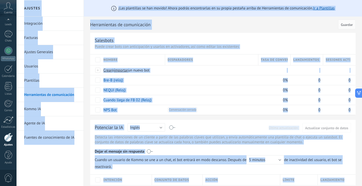
click at [212, 24] on h2 "Herramientas de comunicación" at bounding box center [213, 25] width 246 height 10
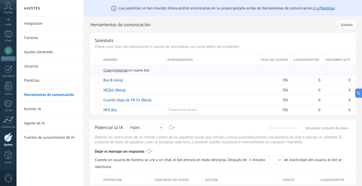
click at [121, 71] on span "importar" at bounding box center [121, 70] width 14 height 5
click at [0, 0] on input "importar un nuevo bot" at bounding box center [0, 0] width 0 height 0
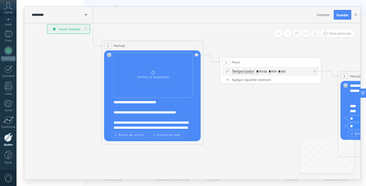
drag, startPoint x: 159, startPoint y: 110, endPoint x: 74, endPoint y: 73, distance: 93.1
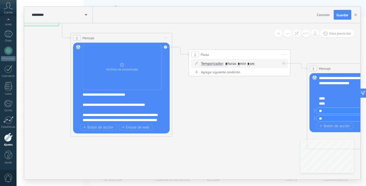
drag, startPoint x: 264, startPoint y: 129, endPoint x: 233, endPoint y: 121, distance: 31.9
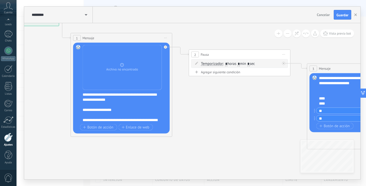
scroll to position [51, 0]
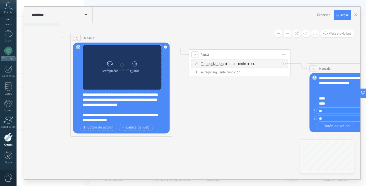
click at [107, 66] on icon at bounding box center [109, 63] width 7 height 7
click input "Subir" at bounding box center [0, 0] width 0 height 0
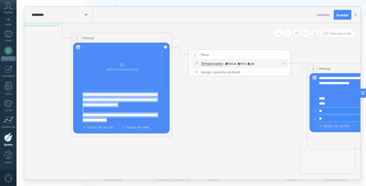
drag, startPoint x: 83, startPoint y: 94, endPoint x: 121, endPoint y: 119, distance: 45.8
click at [121, 119] on div "**********" at bounding box center [125, 107] width 84 height 30
copy div "**********"
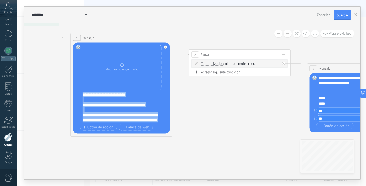
click at [138, 109] on div "**********" at bounding box center [125, 107] width 84 height 30
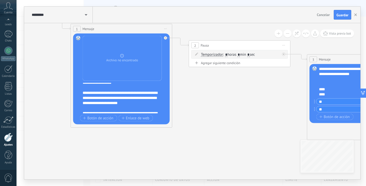
scroll to position [41, 0]
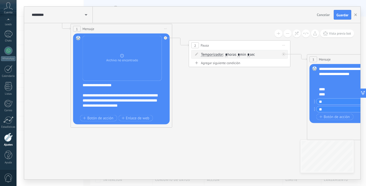
click at [108, 104] on div "**********" at bounding box center [125, 98] width 84 height 30
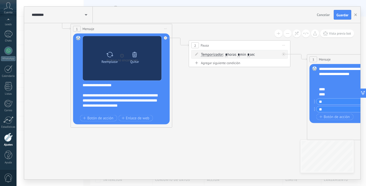
click at [116, 59] on div "Reemplazar" at bounding box center [109, 56] width 21 height 14
click input "Subir" at bounding box center [0, 0] width 0 height 0
click at [111, 59] on div at bounding box center [109, 54] width 7 height 10
click input "Subir" at bounding box center [0, 0] width 0 height 0
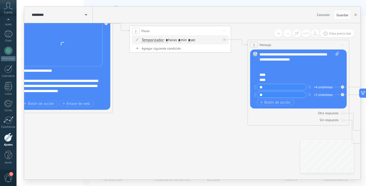
drag, startPoint x: 216, startPoint y: 92, endPoint x: 145, endPoint y: 74, distance: 73.4
click at [145, 74] on icon at bounding box center [340, 61] width 1020 height 428
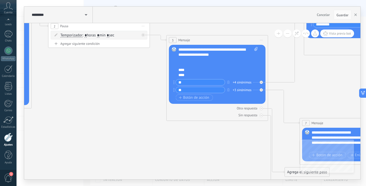
drag, startPoint x: 150, startPoint y: 75, endPoint x: 127, endPoint y: 76, distance: 23.9
click at [127, 76] on icon at bounding box center [259, 79] width 1020 height 474
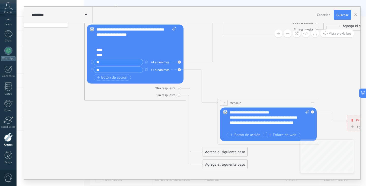
drag, startPoint x: 318, startPoint y: 78, endPoint x: 236, endPoint y: 58, distance: 84.5
click at [236, 58] on icon at bounding box center [176, 59] width 1020 height 474
click at [179, 86] on div "Otra respuesta" at bounding box center [135, 88] width 97 height 5
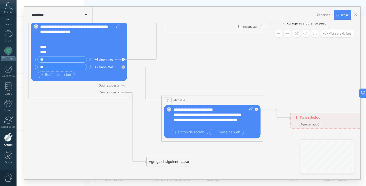
drag, startPoint x: 262, startPoint y: 74, endPoint x: 206, endPoint y: 71, distance: 56.2
click at [206, 71] on icon at bounding box center [120, 57] width 1020 height 474
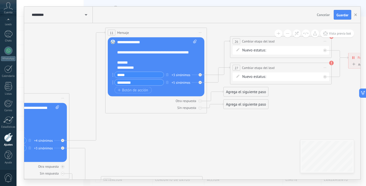
drag, startPoint x: 222, startPoint y: 70, endPoint x: 164, endPoint y: 146, distance: 95.3
click at [162, 149] on icon at bounding box center [60, 138] width 1020 height 474
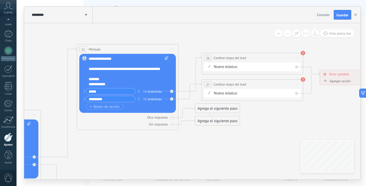
drag, startPoint x: 171, startPoint y: 128, endPoint x: 133, endPoint y: 129, distance: 38.1
click at [142, 144] on icon at bounding box center [31, 154] width 1020 height 474
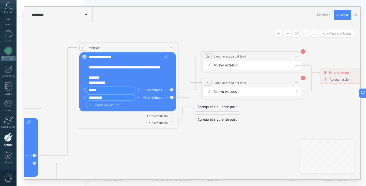
drag, startPoint x: 111, startPoint y: 94, endPoint x: 111, endPoint y: 100, distance: 6.4
click at [111, 100] on div "***** +3 sinónimos ********* +5 sinónimos" at bounding box center [127, 94] width 82 height 15
drag, startPoint x: 112, startPoint y: 100, endPoint x: 99, endPoint y: 101, distance: 13.5
click at [84, 101] on div "Reemplazar Quitar Convertir a mensaje de voz Arrastre la imagen aquí para adjun…" at bounding box center [127, 81] width 97 height 59
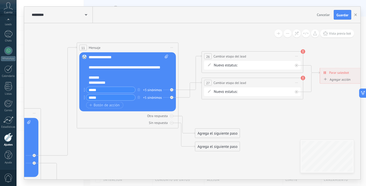
type input "*****"
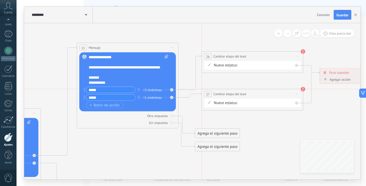
drag, startPoint x: 232, startPoint y: 81, endPoint x: 251, endPoint y: 93, distance: 23.1
click at [234, 92] on span "Cambiar etapa del lead" at bounding box center [229, 93] width 33 height 5
click at [0, 0] on div "NEQUI Bre-B REMARKETING Ganado Perdido" at bounding box center [0, 0] width 0 height 0
click at [0, 0] on label "Bre-B" at bounding box center [0, 0] width 0 height 0
click at [145, 90] on div "+3 sinónimos" at bounding box center [152, 89] width 19 height 5
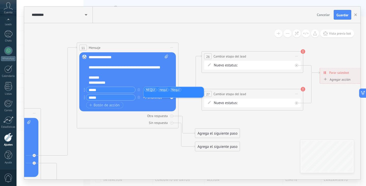
click at [182, 94] on li at bounding box center [172, 94] width 57 height 4
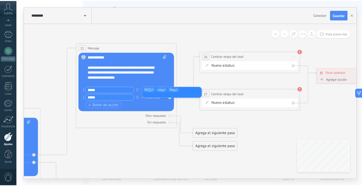
scroll to position [41, 0]
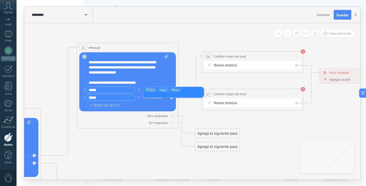
click at [170, 92] on ul "NEQUI nequi Nequi" at bounding box center [173, 92] width 59 height 10
click at [190, 85] on icon at bounding box center [31, 148] width 1020 height 464
click at [192, 88] on icon at bounding box center [189, 72] width 23 height 35
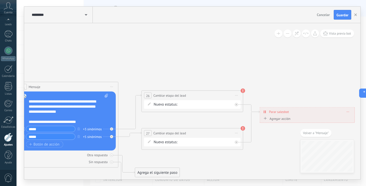
click at [98, 128] on div "+3 sinónimos" at bounding box center [92, 128] width 19 height 5
click at [130, 130] on ul "NEQUI nequi Nequi" at bounding box center [113, 131] width 59 height 10
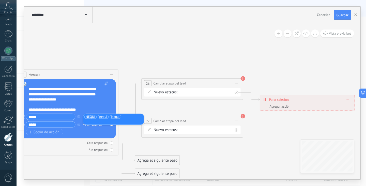
click at [129, 115] on ul "NEQUI nequi Nequi" at bounding box center [113, 119] width 59 height 10
click at [131, 121] on li at bounding box center [112, 121] width 57 height 4
click at [109, 119] on li at bounding box center [112, 121] width 57 height 4
click at [130, 115] on ul "NEQUI nequi Nequi" at bounding box center [113, 119] width 59 height 10
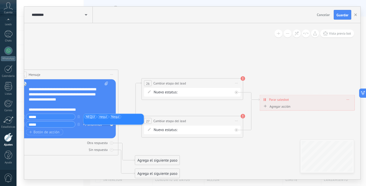
click at [130, 115] on ul "NEQUI nequi Nequi" at bounding box center [113, 119] width 59 height 10
click at [94, 119] on li at bounding box center [112, 121] width 57 height 4
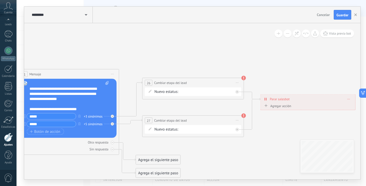
click at [90, 115] on div "+3 sinónimos" at bounding box center [93, 116] width 19 height 5
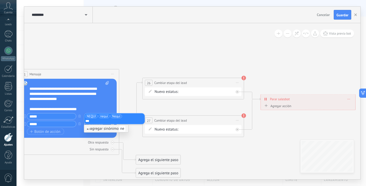
type input "****"
type input "**"
type input "****"
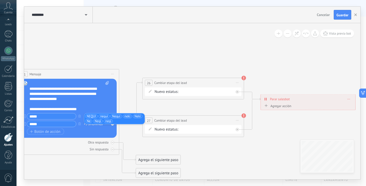
click at [97, 136] on div "Reemplazar Quitar Convertir a mensaje de voz Arrastre la imagen aquí para adjun…" at bounding box center [68, 108] width 97 height 59
click at [99, 124] on div "+5 sinónimos" at bounding box center [93, 123] width 19 height 5
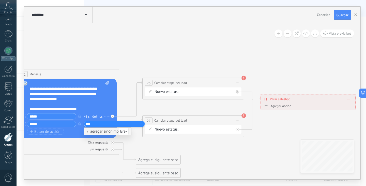
type input "*****"
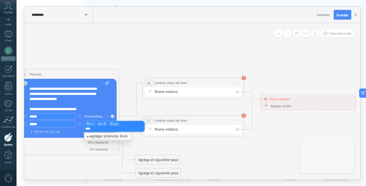
type input "*****"
type input "****"
type input "*****"
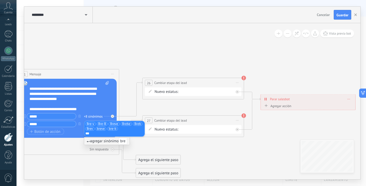
type input "****"
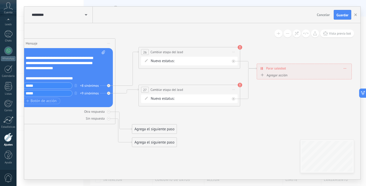
drag, startPoint x: 244, startPoint y: 152, endPoint x: 240, endPoint y: 121, distance: 31.0
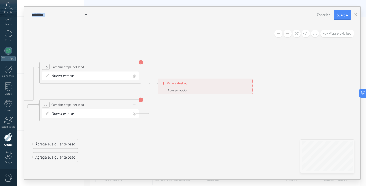
drag, startPoint x: 267, startPoint y: 125, endPoint x: 203, endPoint y: 113, distance: 65.0
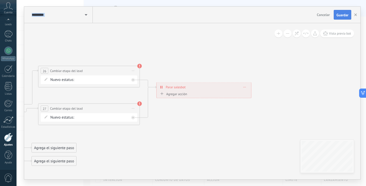
click at [338, 18] on button "Guardar" at bounding box center [343, 15] width 18 height 10
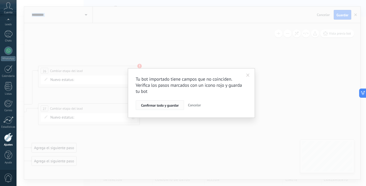
click at [172, 105] on span "Confirmar todo y guardar" at bounding box center [160, 105] width 38 height 4
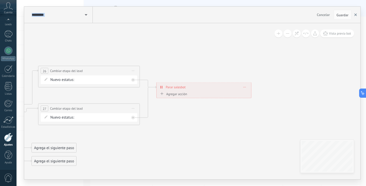
click at [354, 14] on use "button" at bounding box center [355, 14] width 3 height 3
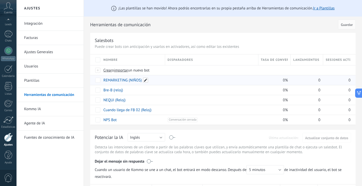
click at [145, 79] on span at bounding box center [145, 79] width 5 height 5
click at [141, 81] on input "**********" at bounding box center [133, 80] width 58 height 8
type input "**********"
click at [115, 92] on span "Guardar" at bounding box center [115, 92] width 12 height 4
click at [144, 81] on span at bounding box center [141, 79] width 5 height 5
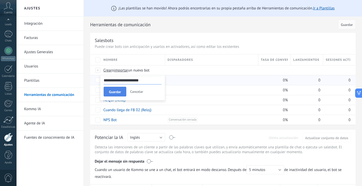
type input "**********"
click at [122, 91] on button "Guardar" at bounding box center [115, 92] width 23 height 10
click at [128, 92] on span at bounding box center [126, 89] width 5 height 5
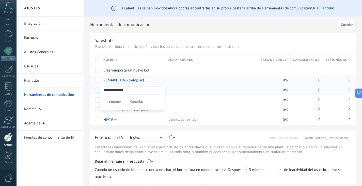
click at [136, 92] on input "**********" at bounding box center [133, 90] width 58 height 8
type input "**********"
click at [119, 102] on span "Guardar" at bounding box center [115, 102] width 12 height 4
click at [130, 100] on span at bounding box center [129, 99] width 5 height 5
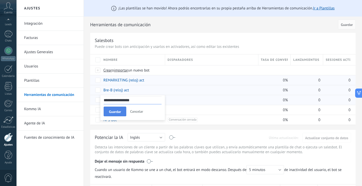
type input "**********"
click at [124, 111] on button "Guardar" at bounding box center [115, 111] width 23 height 10
click at [156, 109] on span at bounding box center [155, 109] width 5 height 5
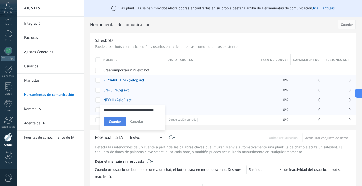
type input "**********"
click at [122, 121] on button "Guardar" at bounding box center [115, 121] width 23 height 10
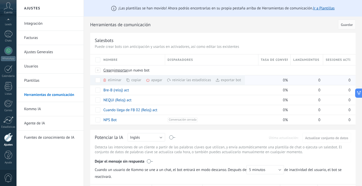
click at [230, 80] on div "exportar bot màs" at bounding box center [228, 80] width 26 height 10
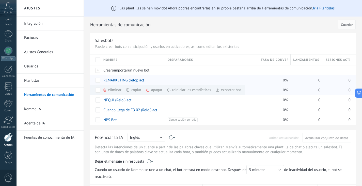
click at [226, 92] on div "exportar bot màs" at bounding box center [228, 90] width 26 height 10
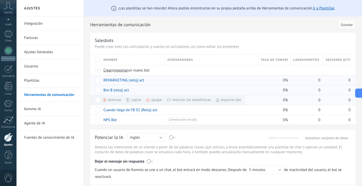
click at [219, 99] on span at bounding box center [217, 100] width 4 height 4
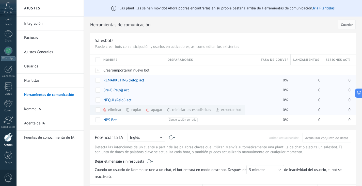
click at [229, 109] on div "exportar bot màs" at bounding box center [228, 110] width 26 height 10
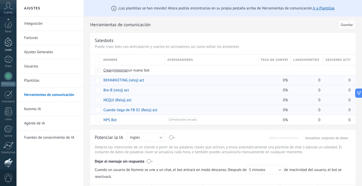
scroll to position [0, 0]
click at [9, 46] on div at bounding box center [9, 42] width 8 height 9
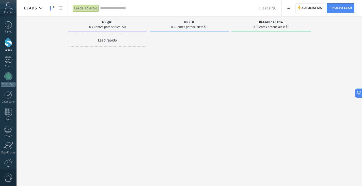
click at [302, 7] on span "Automatiza" at bounding box center [312, 8] width 21 height 9
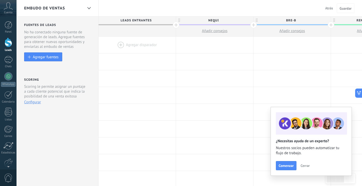
click at [146, 48] on div at bounding box center [137, 45] width 77 height 17
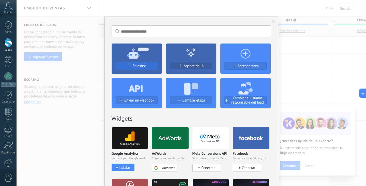
click at [129, 64] on div "Salesbot" at bounding box center [137, 66] width 42 height 4
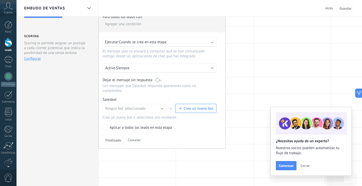
scroll to position [51, 0]
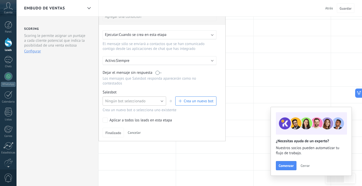
click at [160, 103] on button "Ningún bot seleccionado" at bounding box center [135, 100] width 64 height 9
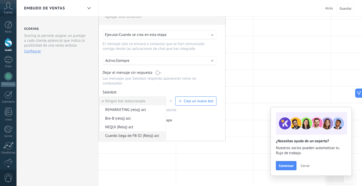
click at [148, 137] on span "Cuando llega de FB 02 (Reloj) act" at bounding box center [132, 135] width 65 height 5
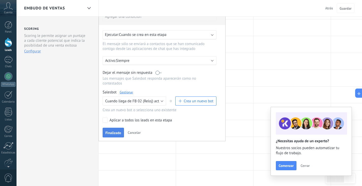
click at [115, 132] on span "Finalizado" at bounding box center [113, 133] width 16 height 4
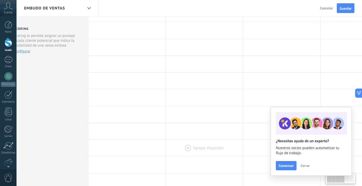
scroll to position [0, 11]
drag, startPoint x: 183, startPoint y: 101, endPoint x: 191, endPoint y: 106, distance: 9.5
click at [180, 145] on div "**********" at bounding box center [320, 163] width 465 height 355
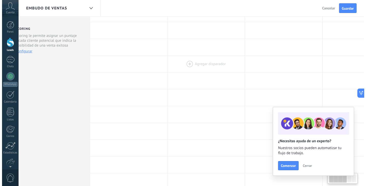
scroll to position [0, 0]
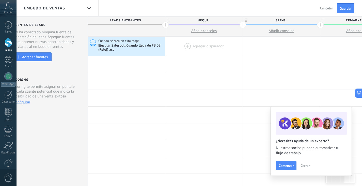
click at [205, 49] on div at bounding box center [203, 46] width 77 height 19
click at [187, 45] on div at bounding box center [203, 46] width 77 height 19
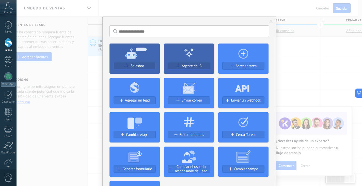
scroll to position [0, 11]
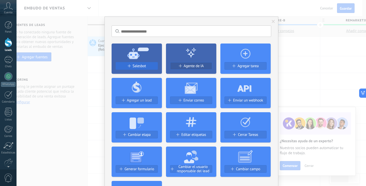
click at [147, 63] on button "Salesbot" at bounding box center [137, 66] width 42 height 8
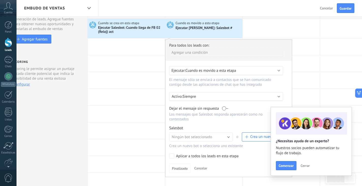
scroll to position [102, 0]
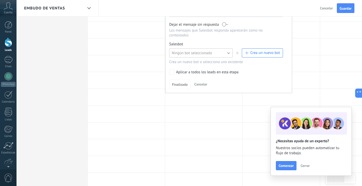
click at [218, 56] on button "Ningún bot seleccionado" at bounding box center [201, 52] width 64 height 9
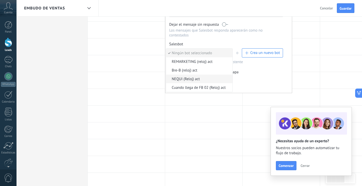
click at [205, 79] on span "NEQUI (Reloj) act" at bounding box center [198, 78] width 65 height 5
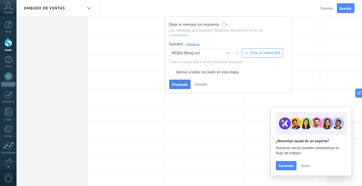
click at [182, 86] on span "Finalizado" at bounding box center [180, 85] width 16 height 4
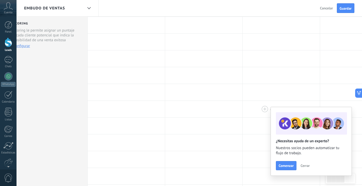
scroll to position [0, 0]
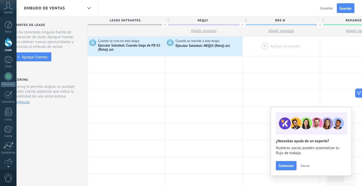
click at [263, 46] on div at bounding box center [281, 46] width 77 height 19
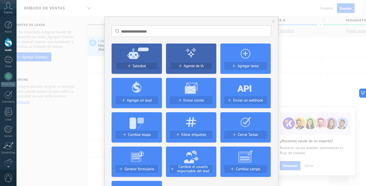
click at [150, 67] on div "Salesbot" at bounding box center [137, 66] width 42 height 4
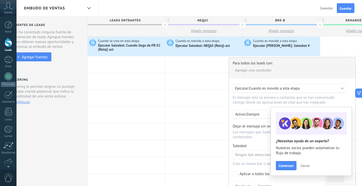
drag, startPoint x: 305, startPoint y: 167, endPoint x: 302, endPoint y: 165, distance: 3.0
click at [304, 167] on span "Cerrar" at bounding box center [305, 166] width 9 height 4
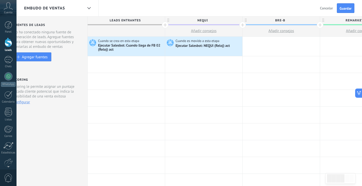
click at [268, 49] on div at bounding box center [281, 46] width 77 height 19
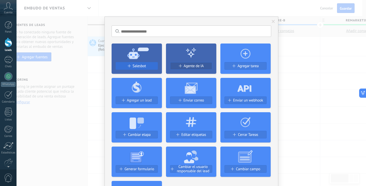
click at [139, 67] on span "Salesbot" at bounding box center [139, 66] width 13 height 4
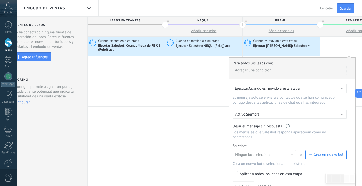
click at [272, 154] on span "Ningún bot seleccionado" at bounding box center [255, 154] width 40 height 5
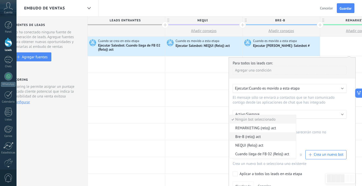
click at [264, 139] on span "Bre-B (reloj) act" at bounding box center [262, 136] width 65 height 5
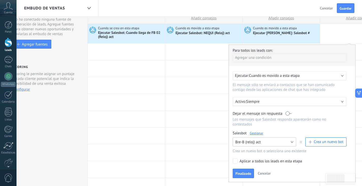
scroll to position [25, 0]
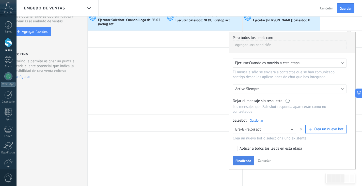
click at [246, 161] on span "Finalizado" at bounding box center [243, 161] width 16 height 4
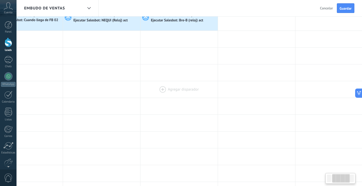
drag, startPoint x: 231, startPoint y: 84, endPoint x: 173, endPoint y: 88, distance: 58.3
click at [173, 88] on div "**********" at bounding box center [218, 188] width 465 height 355
drag, startPoint x: 240, startPoint y: 90, endPoint x: 239, endPoint y: 117, distance: 27.4
click at [240, 126] on div "**********" at bounding box center [218, 188] width 465 height 355
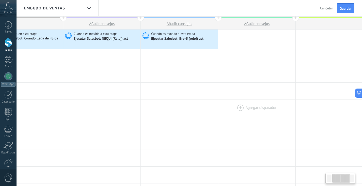
scroll to position [0, 0]
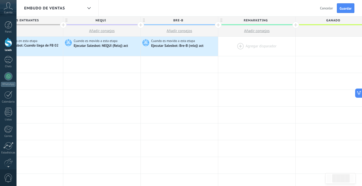
click at [258, 47] on div at bounding box center [256, 46] width 77 height 19
click at [238, 45] on div at bounding box center [256, 46] width 77 height 19
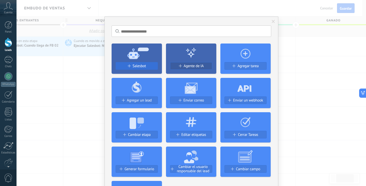
click at [137, 66] on span "Salesbot" at bounding box center [139, 66] width 13 height 4
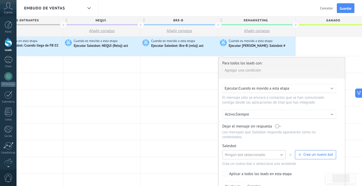
click at [240, 154] on span "Ningún bot seleccionado" at bounding box center [245, 154] width 40 height 5
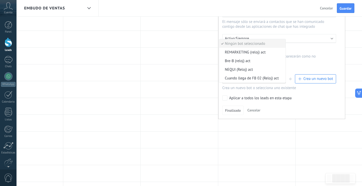
scroll to position [76, 0]
click at [250, 53] on span "REMARKETING (reloj) act" at bounding box center [251, 51] width 65 height 5
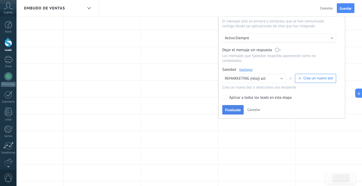
click at [234, 112] on span "Finalizado" at bounding box center [233, 110] width 16 height 4
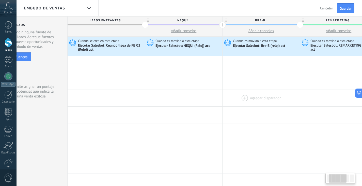
scroll to position [0, 0]
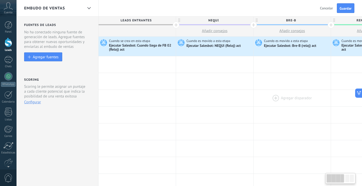
drag, startPoint x: 146, startPoint y: 97, endPoint x: 277, endPoint y: 92, distance: 131.2
click at [277, 92] on div at bounding box center [292, 98] width 77 height 17
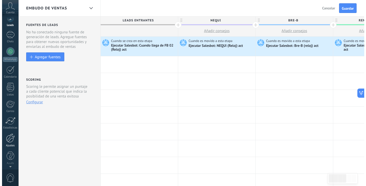
scroll to position [26, 0]
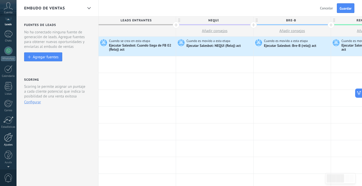
click at [6, 141] on div at bounding box center [8, 137] width 9 height 9
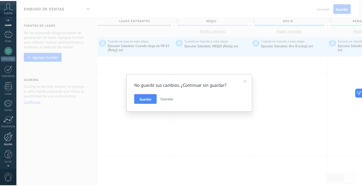
scroll to position [0, 0]
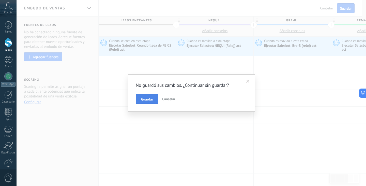
click at [150, 99] on span "Guardar" at bounding box center [147, 99] width 12 height 4
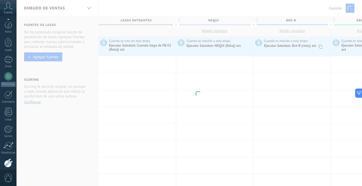
scroll to position [26, 0]
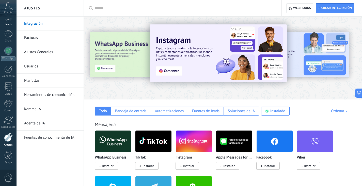
click at [9, 24] on div "Leads" at bounding box center [8, 24] width 15 height 3
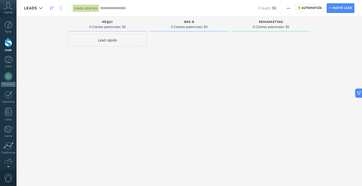
click at [305, 9] on span "Automatiza" at bounding box center [312, 8] width 21 height 9
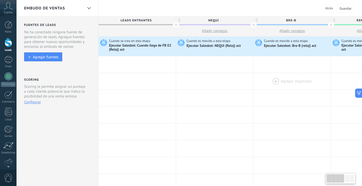
drag, startPoint x: 254, startPoint y: 81, endPoint x: 287, endPoint y: 83, distance: 32.6
click at [287, 83] on div at bounding box center [292, 81] width 77 height 17
click at [5, 161] on div at bounding box center [8, 162] width 9 height 9
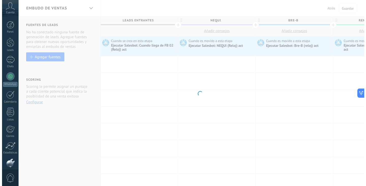
scroll to position [26, 0]
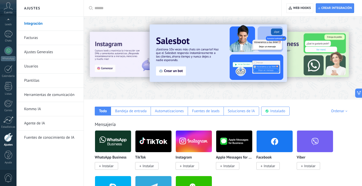
click at [127, 10] on input "text" at bounding box center [185, 8] width 180 height 5
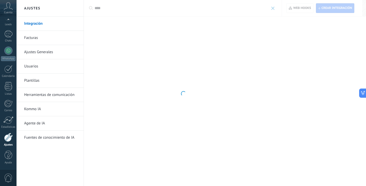
type input "****"
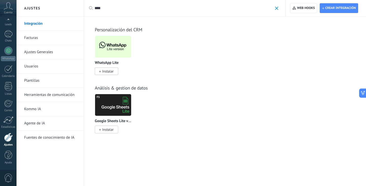
click at [114, 72] on span "Instalar" at bounding box center [106, 71] width 23 height 8
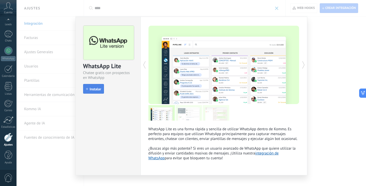
click at [95, 88] on span "Instalar" at bounding box center [95, 89] width 11 height 4
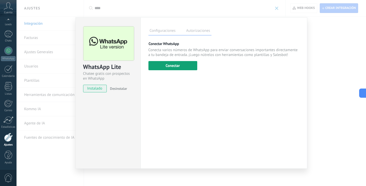
click at [172, 65] on button "Conectar" at bounding box center [172, 65] width 49 height 9
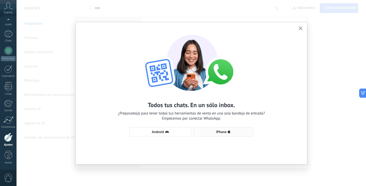
click at [208, 129] on button "iPhone" at bounding box center [223, 131] width 60 height 9
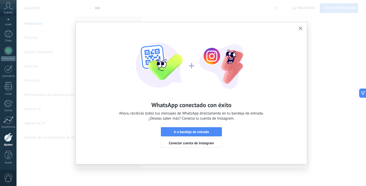
click at [298, 28] on icon "button" at bounding box center [300, 28] width 4 height 4
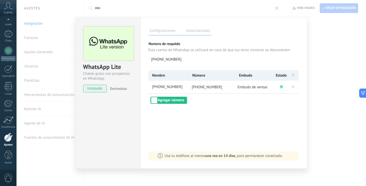
click at [328, 30] on div "WhatsApp Lite Chatee gratis con prospectos en WhatsApp instalado Desinstalar Co…" at bounding box center [191, 93] width 349 height 186
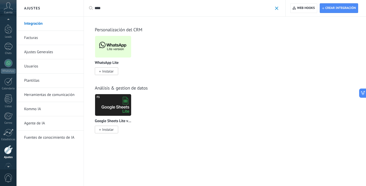
scroll to position [0, 0]
click at [7, 50] on div "Leads" at bounding box center [8, 50] width 15 height 3
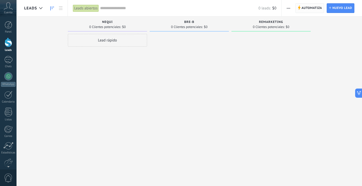
click at [303, 6] on span "Automatiza" at bounding box center [312, 8] width 21 height 9
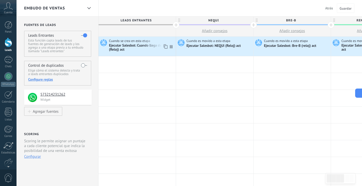
click at [136, 50] on div "Ejecutar Salesbot: Cuando llega de FB 02 (Reloj) act" at bounding box center [142, 47] width 66 height 9
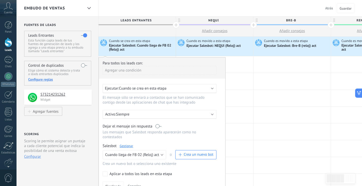
click at [122, 148] on link "Gestionar" at bounding box center [126, 146] width 13 height 4
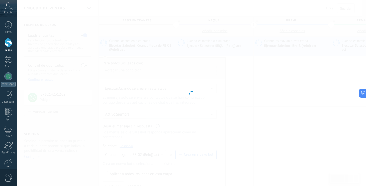
type input "**********"
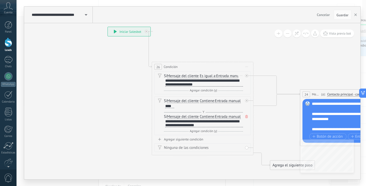
click at [212, 86] on div "**********" at bounding box center [204, 82] width 78 height 8
click at [226, 103] on span "Entrada manual" at bounding box center [228, 101] width 26 height 4
click at [226, 105] on button "Entrada manual" at bounding box center [244, 100] width 64 height 9
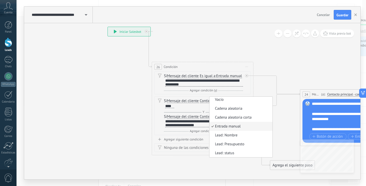
click at [199, 108] on div "Si Mensaje del cliente Mensaje del cliente Emoción de la conversación Comentari…" at bounding box center [203, 103] width 79 height 10
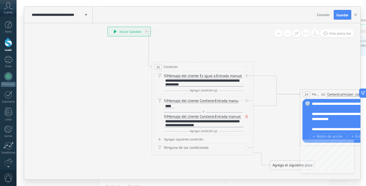
click at [240, 104] on div "Borrar" at bounding box center [241, 100] width 6 height 7
click at [225, 115] on div "Y Agregar condición (y)" at bounding box center [203, 111] width 79 height 5
click at [172, 108] on div "****" at bounding box center [169, 106] width 9 height 4
drag, startPoint x: 172, startPoint y: 111, endPoint x: 177, endPoint y: 111, distance: 4.6
click at [172, 108] on div "****" at bounding box center [169, 106] width 9 height 4
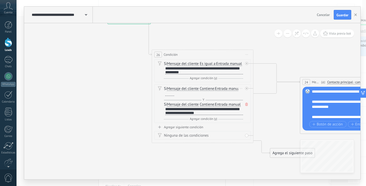
click at [213, 113] on div "**********" at bounding box center [204, 111] width 78 height 8
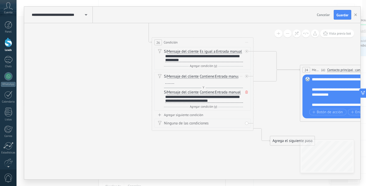
click at [228, 102] on div "**********" at bounding box center [204, 99] width 78 height 8
click at [169, 84] on div at bounding box center [169, 82] width 9 height 4
click at [238, 90] on div "Y Agregar condición (y)" at bounding box center [203, 87] width 79 height 5
drag, startPoint x: 198, startPoint y: 65, endPoint x: 163, endPoint y: 59, distance: 35.9
click at [163, 59] on div "Si Mensaje del cliente Mensaje del cliente Emoción de la conversación Comentari…" at bounding box center [202, 58] width 97 height 23
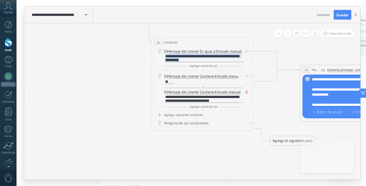
copy div "**********"
click at [341, 16] on span "Guardar" at bounding box center [342, 15] width 12 height 4
click at [356, 13] on button "button" at bounding box center [356, 15] width 8 height 10
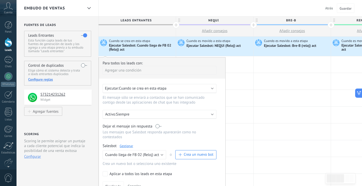
click at [125, 147] on link "Gestionar" at bounding box center [126, 146] width 13 height 4
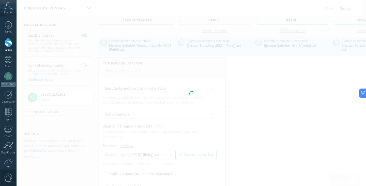
type input "**********"
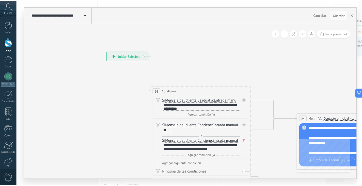
scroll to position [1, 0]
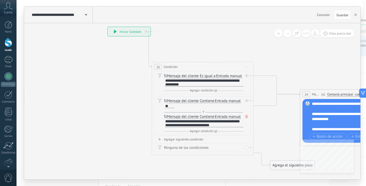
click at [175, 141] on div "Agregar siguiente condición" at bounding box center [202, 139] width 97 height 4
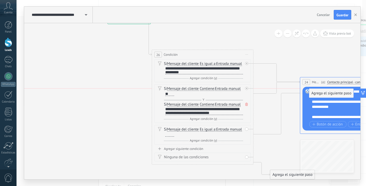
drag, startPoint x: 280, startPoint y: 140, endPoint x: 318, endPoint y: 92, distance: 61.9
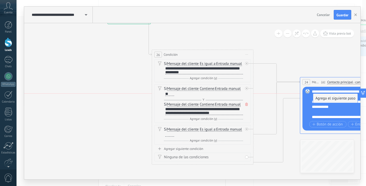
drag, startPoint x: 285, startPoint y: 173, endPoint x: 327, endPoint y: 99, distance: 85.7
click at [178, 151] on div "Agregar siguiente condición" at bounding box center [202, 148] width 97 height 4
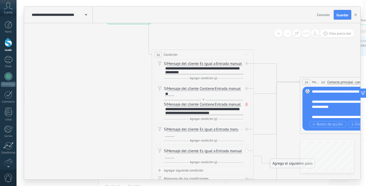
click at [239, 133] on div "Borrar" at bounding box center [241, 128] width 6 height 7
click at [247, 140] on div "Borrar" at bounding box center [249, 136] width 23 height 9
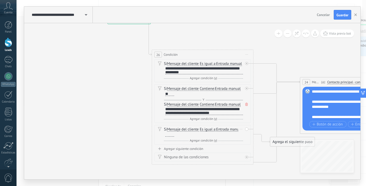
click at [240, 133] on div "Borrar" at bounding box center [241, 128] width 6 height 7
click at [248, 140] on div "Borrar" at bounding box center [249, 136] width 23 height 9
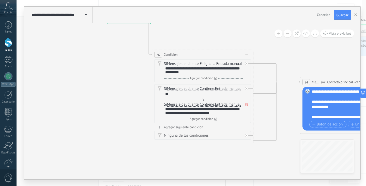
click at [192, 129] on div "Agregar siguiente condición" at bounding box center [202, 127] width 97 height 4
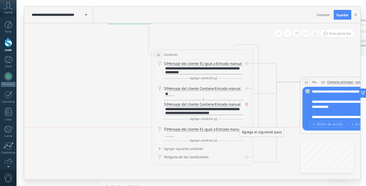
drag, startPoint x: 277, startPoint y: 139, endPoint x: 247, endPoint y: 131, distance: 31.5
click at [247, 131] on div "Agrega el siguiente paso" at bounding box center [261, 132] width 44 height 8
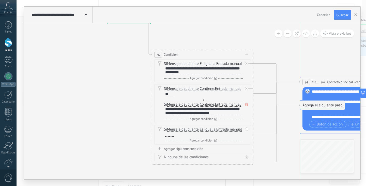
drag, startPoint x: 263, startPoint y: 174, endPoint x: 329, endPoint y: 102, distance: 98.0
click at [240, 133] on div "Borrar" at bounding box center [241, 128] width 6 height 7
click at [226, 137] on div "Si Mensaje del cliente Mensaje del cliente Emoción de la conversación Comentari…" at bounding box center [203, 132] width 79 height 10
click at [220, 143] on div "Y Agregar condición (y)" at bounding box center [203, 140] width 79 height 5
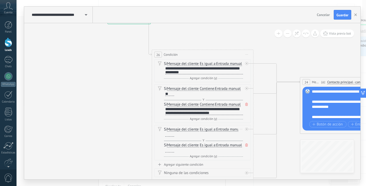
click at [196, 143] on div "Y Agregar condición (y)" at bounding box center [203, 140] width 79 height 5
drag, startPoint x: 182, startPoint y: 144, endPoint x: 184, endPoint y: 148, distance: 4.8
click at [182, 143] on div "Y Agregar condición (y)" at bounding box center [203, 140] width 79 height 5
drag, startPoint x: 184, startPoint y: 148, endPoint x: 190, endPoint y: 151, distance: 6.9
click at [185, 147] on span "Mensaje del cliente" at bounding box center [183, 145] width 32 height 4
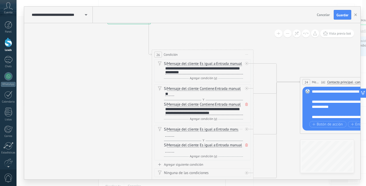
click at [185, 149] on button "Mensaje del cliente" at bounding box center [196, 144] width 64 height 9
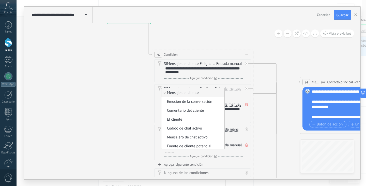
drag, startPoint x: 191, startPoint y: 153, endPoint x: 197, endPoint y: 155, distance: 6.5
click at [193, 149] on ul "Mensaje del cliente Emoción de la conversación Comentario del cliente El client…" at bounding box center [193, 118] width 64 height 61
click at [193, 150] on button "Mensaje del cliente" at bounding box center [196, 144] width 64 height 9
click at [229, 152] on div "Si Mensaje del cliente Mensaje del cliente Emoción de la conversación Comentari…" at bounding box center [203, 148] width 79 height 10
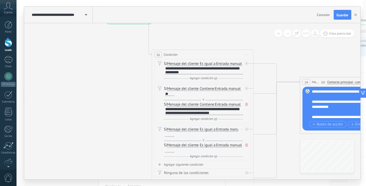
click at [245, 146] on icon at bounding box center [246, 144] width 3 height 3
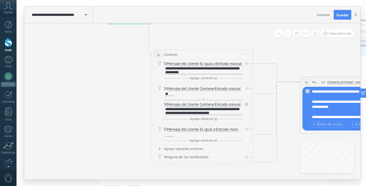
click at [223, 143] on div "Y Agregar condición (y)" at bounding box center [203, 140] width 79 height 5
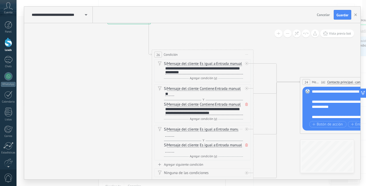
click at [245, 147] on span at bounding box center [246, 145] width 5 height 6
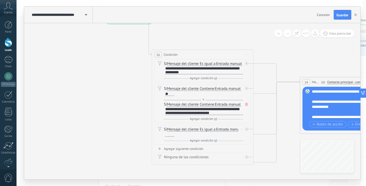
drag, startPoint x: 192, startPoint y: 139, endPoint x: 199, endPoint y: 139, distance: 7.6
click at [174, 136] on div at bounding box center [169, 134] width 9 height 4
click at [341, 16] on span "Guardar" at bounding box center [342, 15] width 12 height 4
click at [354, 18] on button "button" at bounding box center [356, 15] width 8 height 10
